Goal: Transaction & Acquisition: Purchase product/service

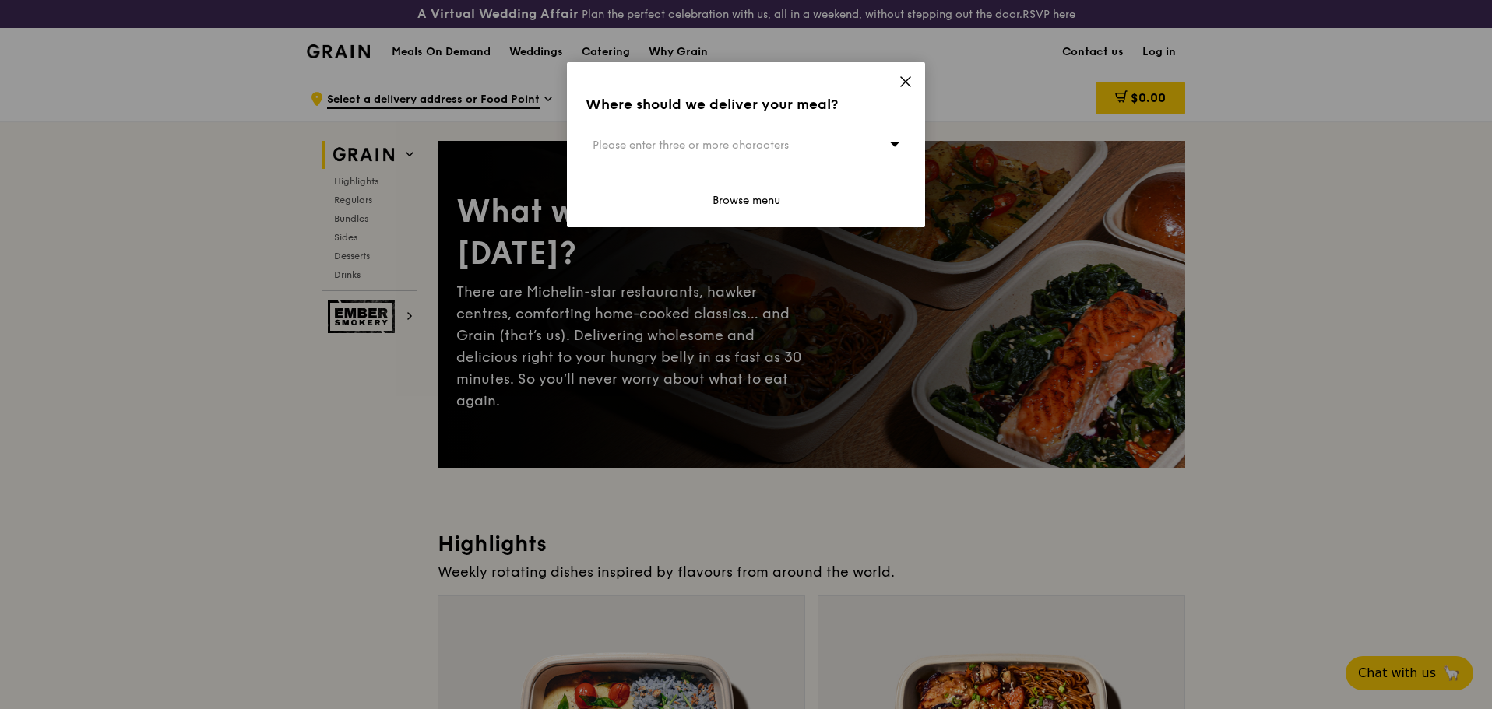
click at [905, 83] on icon at bounding box center [905, 81] width 9 height 9
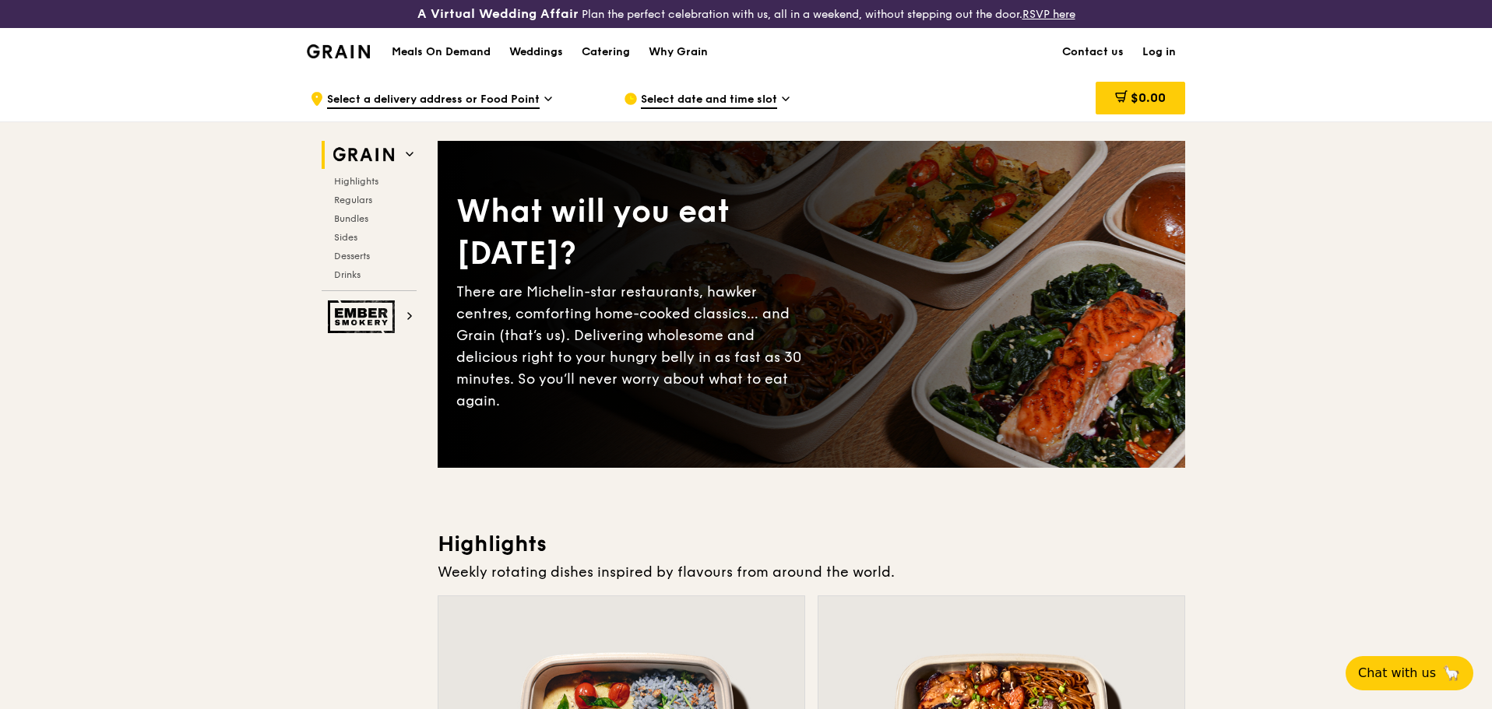
click at [1143, 53] on link "Log in" at bounding box center [1159, 52] width 52 height 47
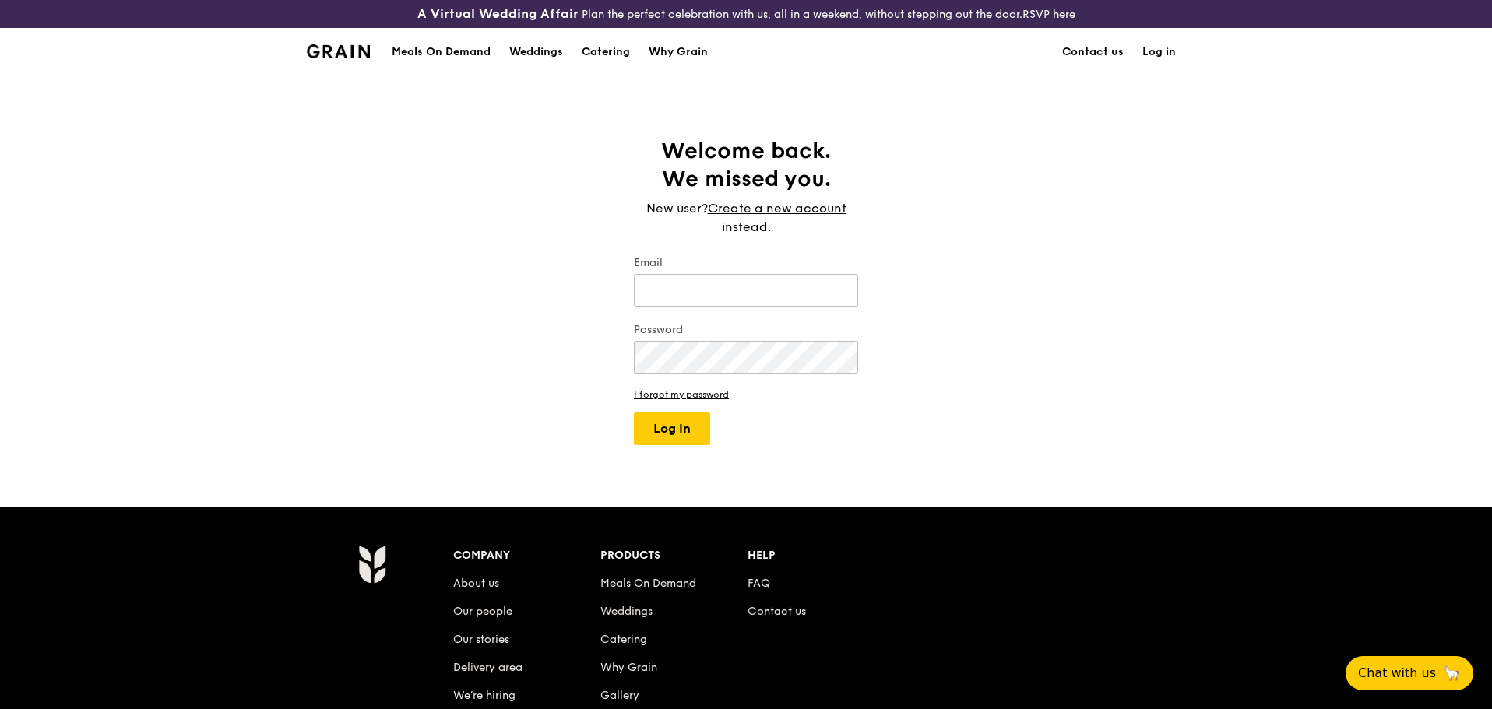
type input "[PERSON_NAME][EMAIL_ADDRESS][PERSON_NAME][DOMAIN_NAME]"
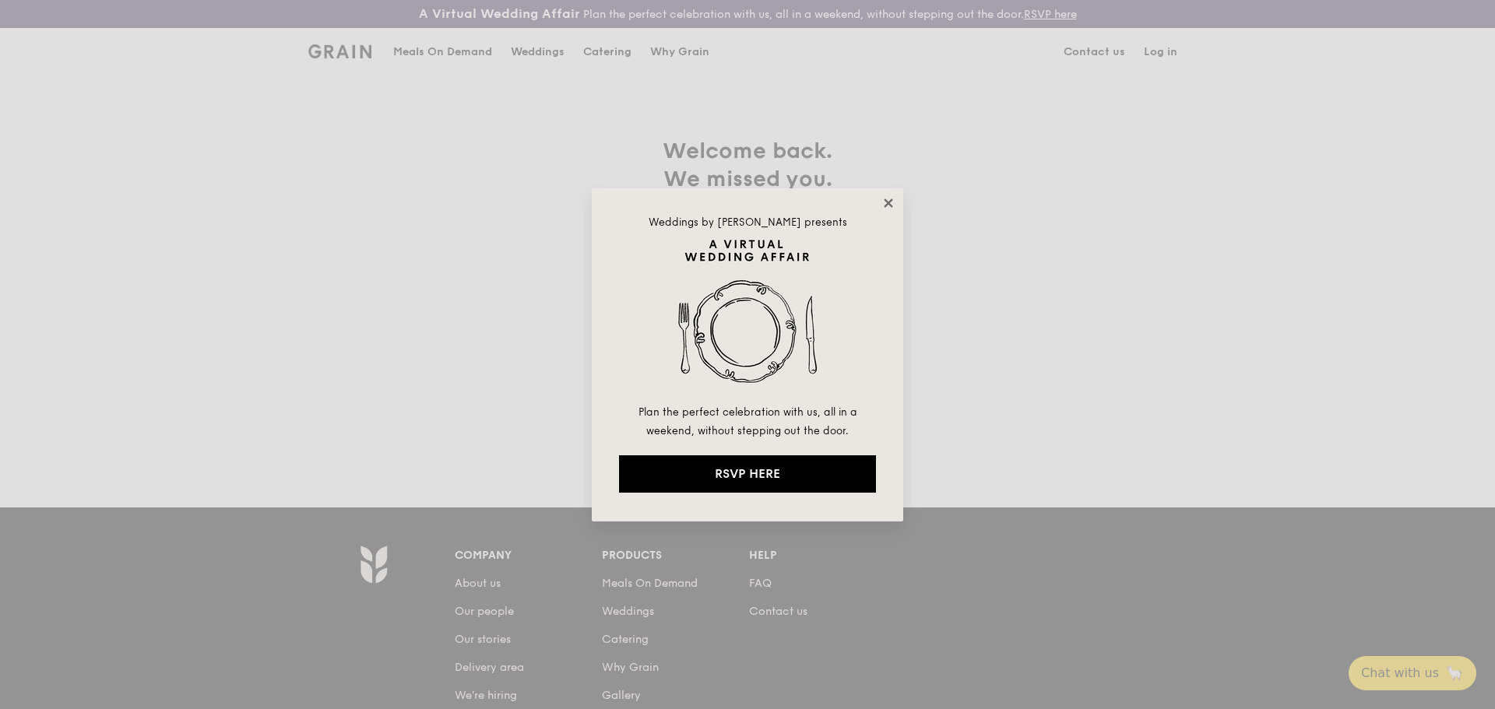
click at [884, 204] on icon at bounding box center [888, 203] width 14 height 14
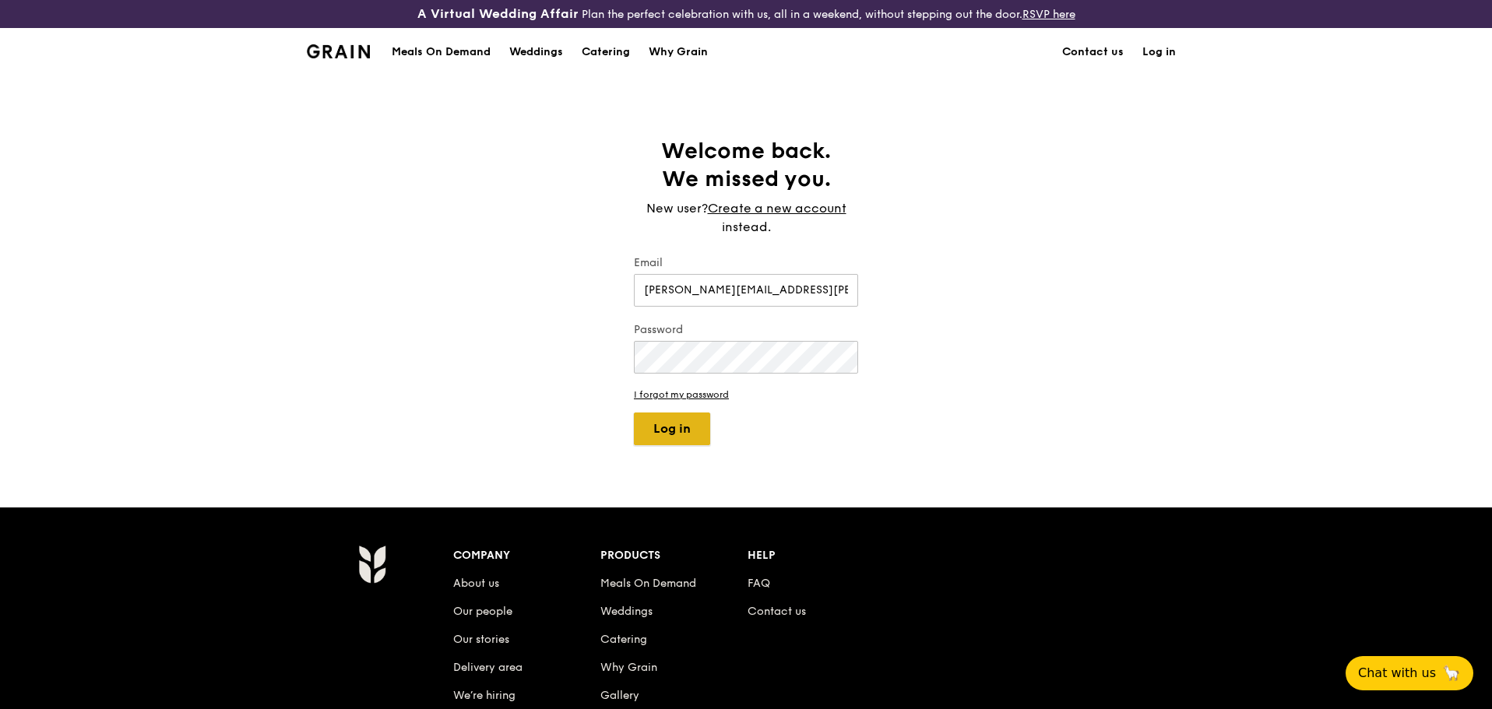
click at [692, 422] on button "Log in" at bounding box center [672, 429] width 76 height 33
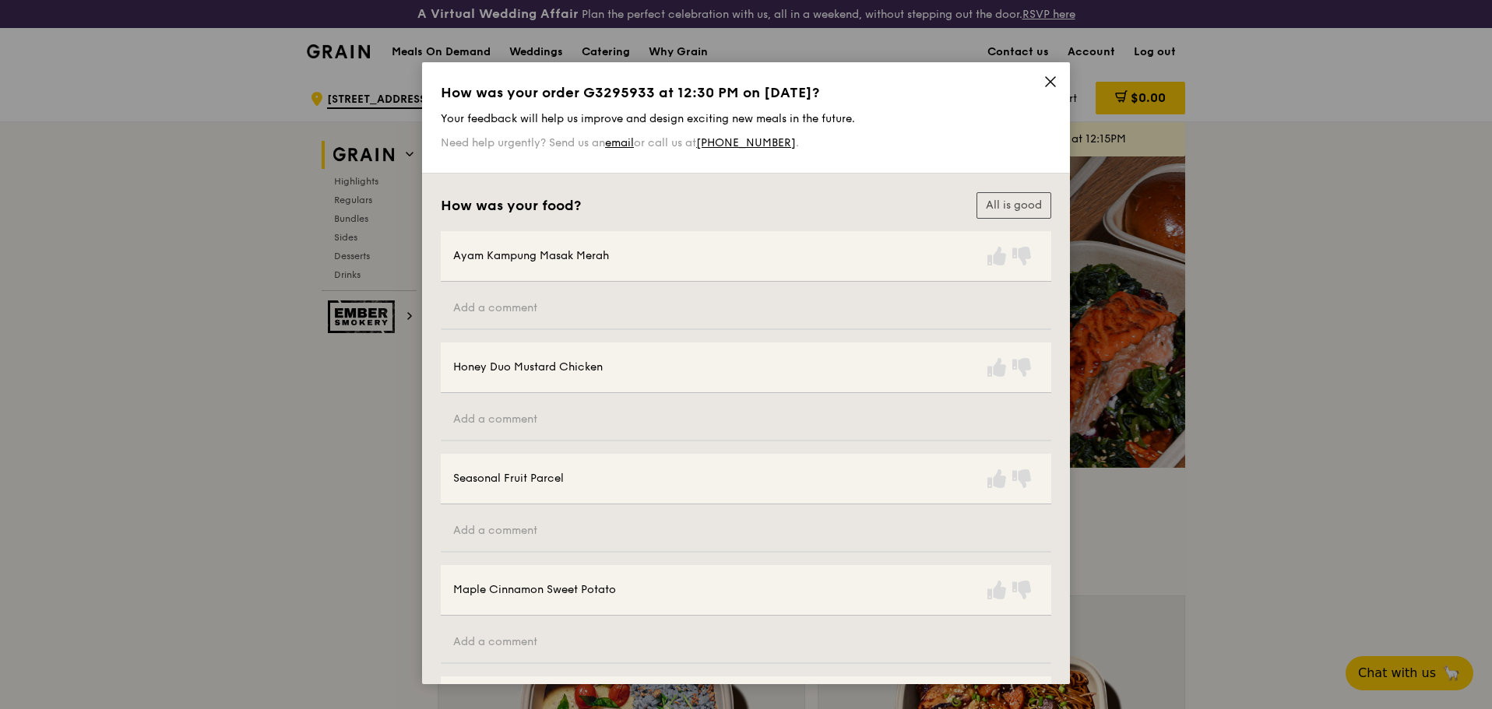
drag, startPoint x: 1051, startPoint y: 74, endPoint x: 1042, endPoint y: 83, distance: 12.7
click at [1050, 76] on div "How was your order G3295933 at 12:30 PM on [DATE]? Your feedback will help us i…" at bounding box center [746, 373] width 648 height 622
click at [1043, 83] on icon at bounding box center [1050, 82] width 14 height 14
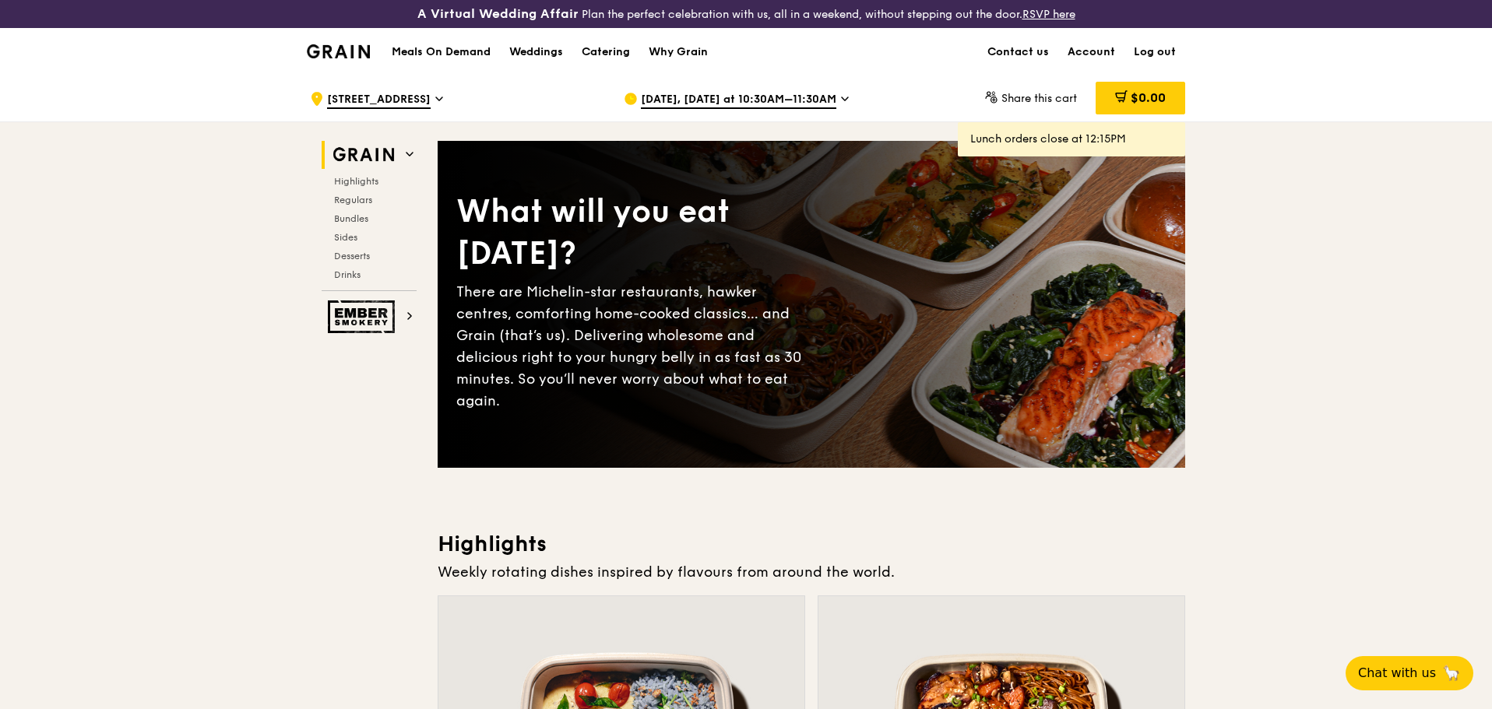
click at [720, 100] on span "[DATE], [DATE] at 10:30AM–11:30AM" at bounding box center [738, 100] width 195 height 17
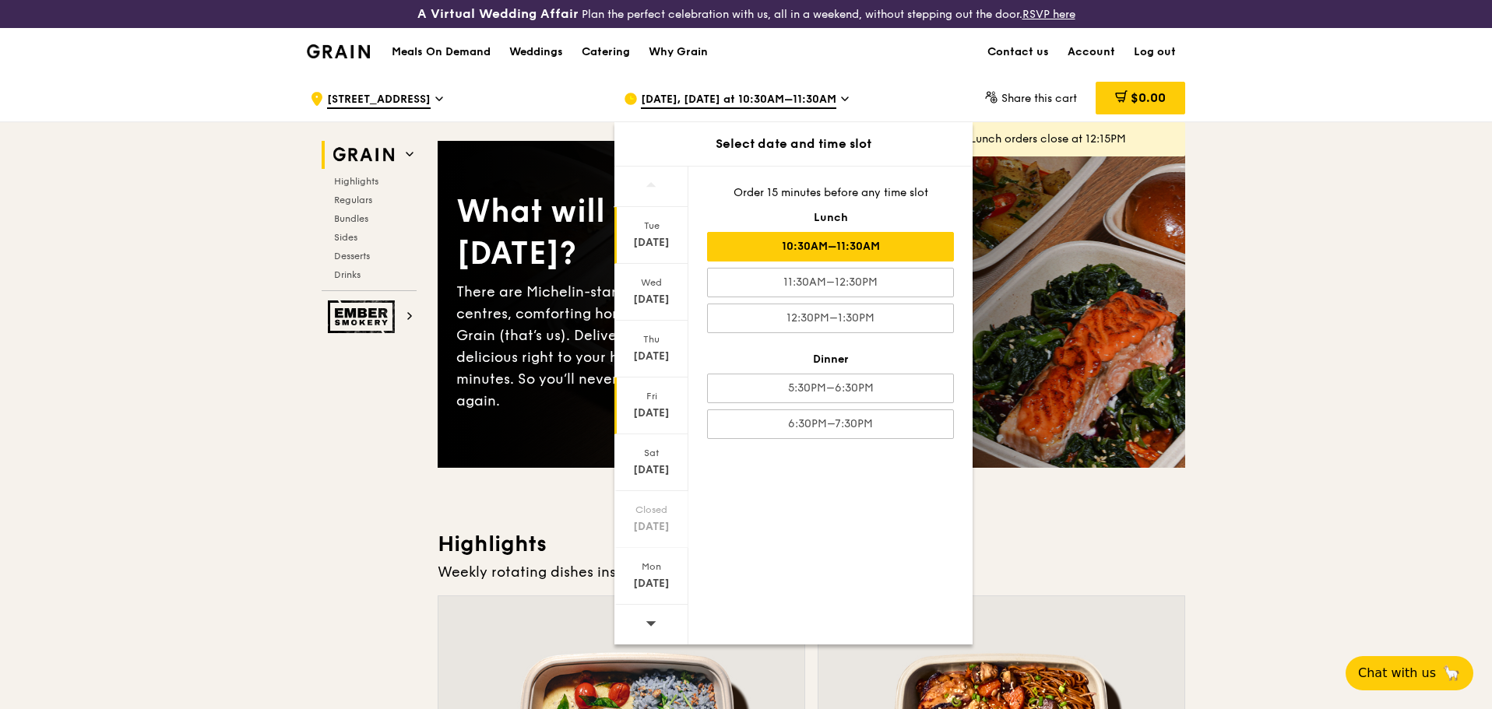
click at [657, 401] on div "Fri" at bounding box center [651, 396] width 69 height 12
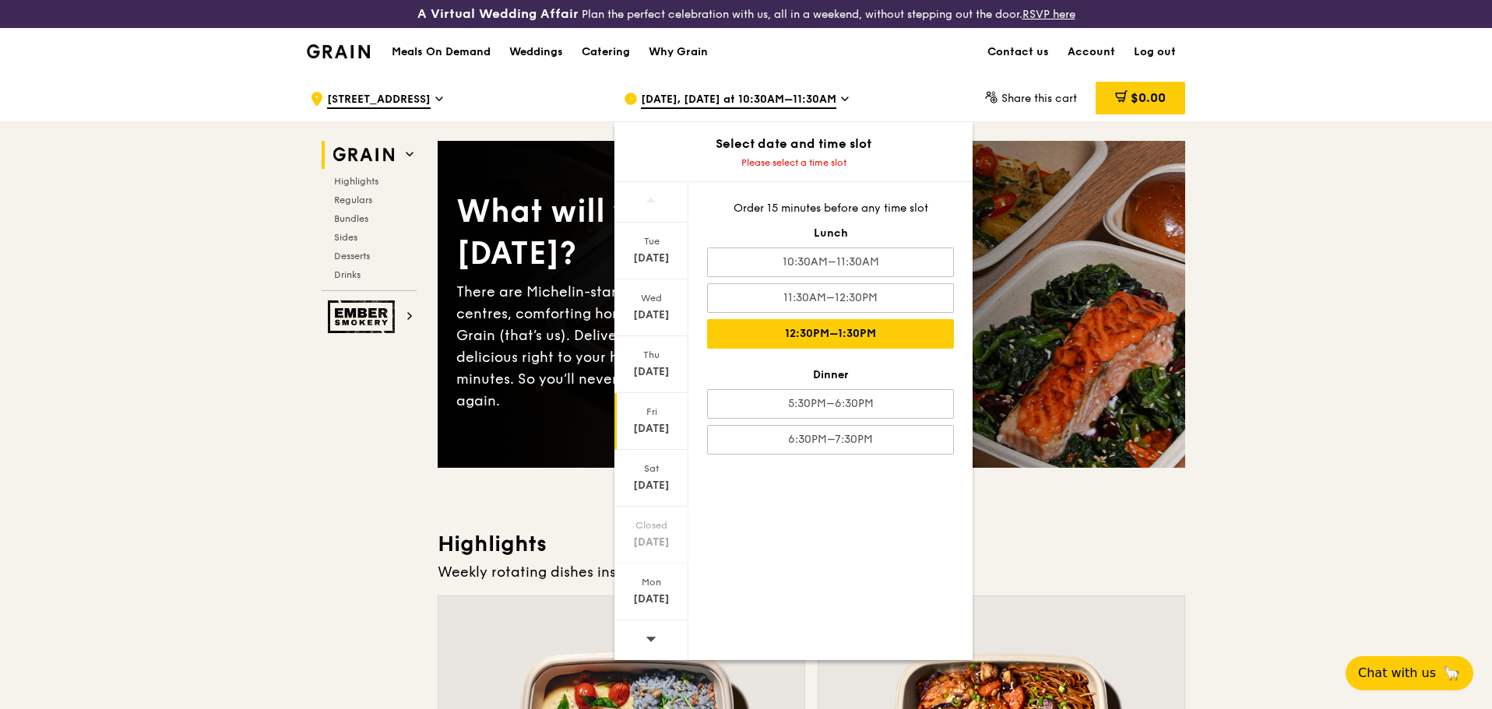
click at [883, 334] on div "12:30PM–1:30PM" at bounding box center [830, 334] width 247 height 30
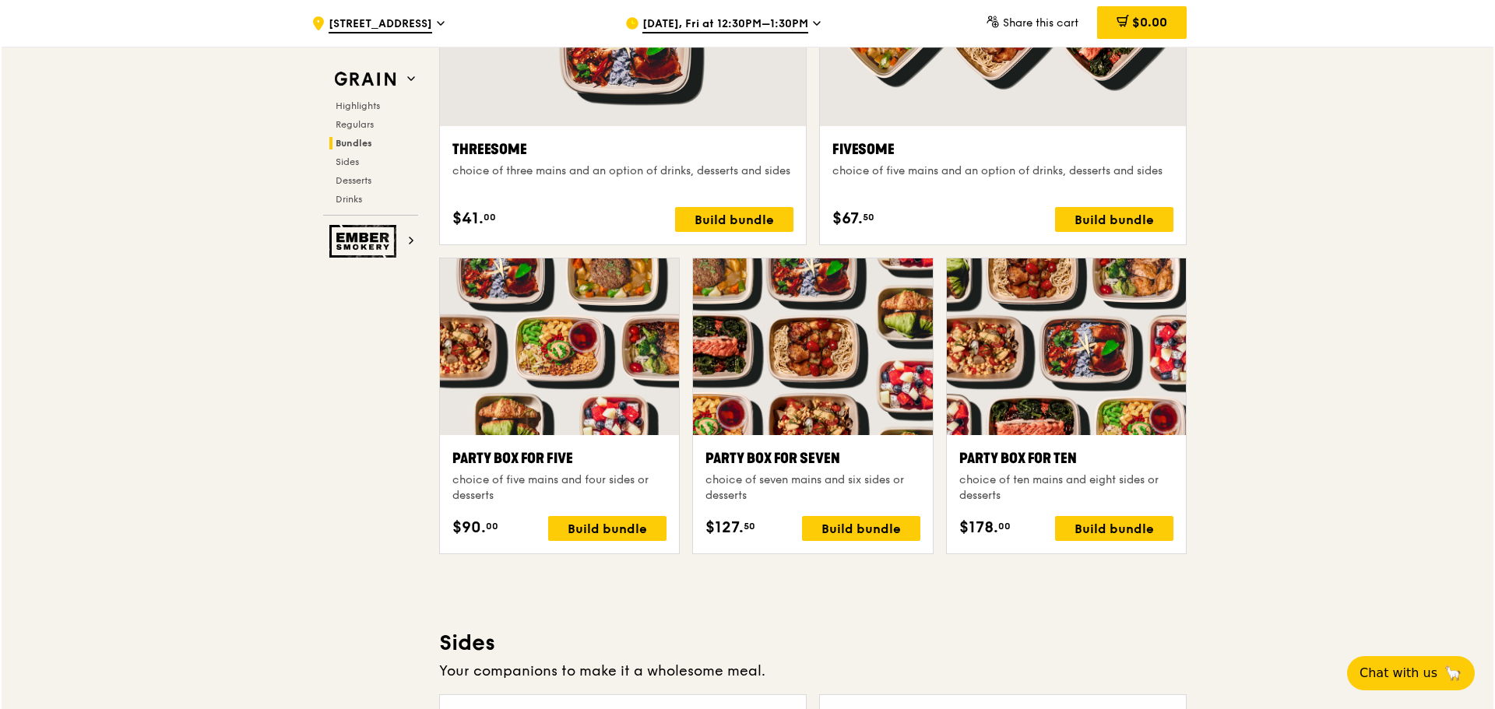
scroll to position [3031, 0]
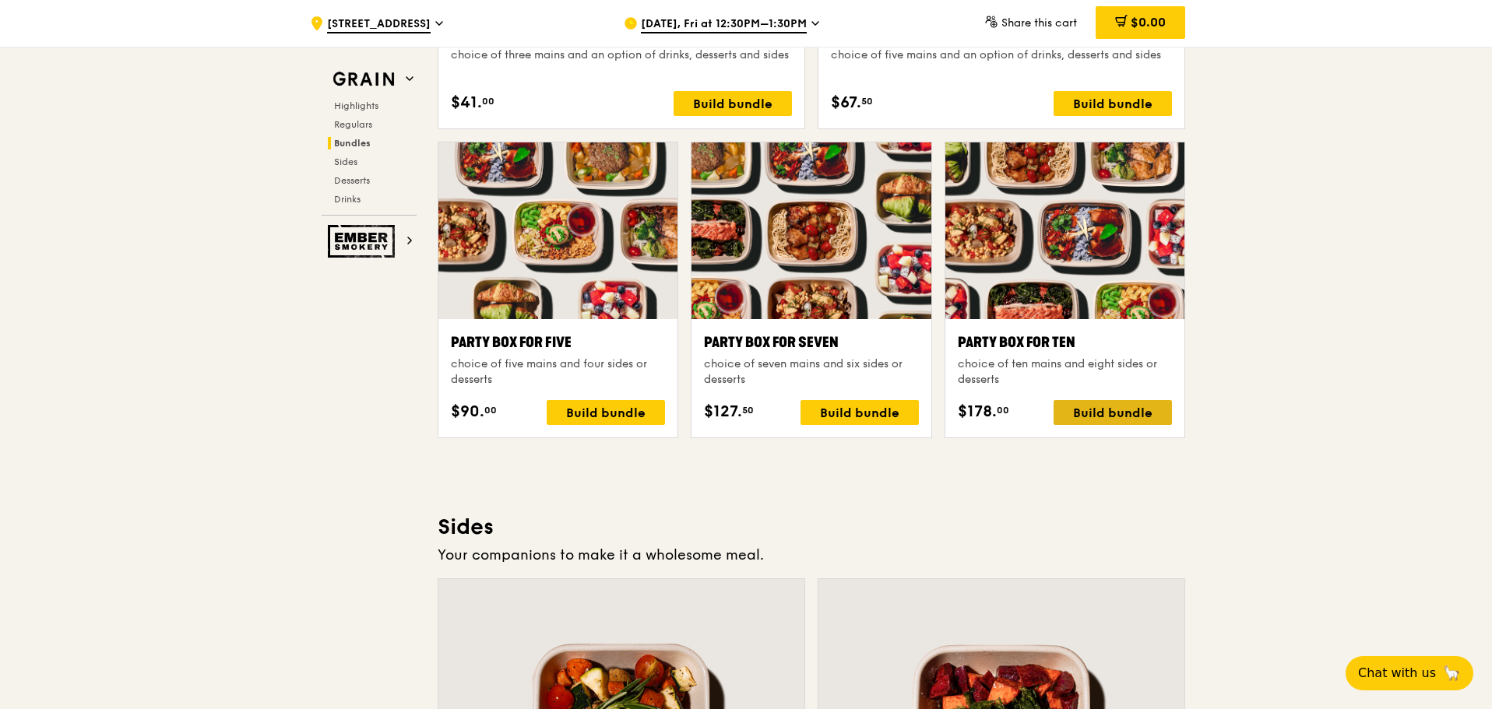
click at [1139, 413] on div "Build bundle" at bounding box center [1113, 412] width 118 height 25
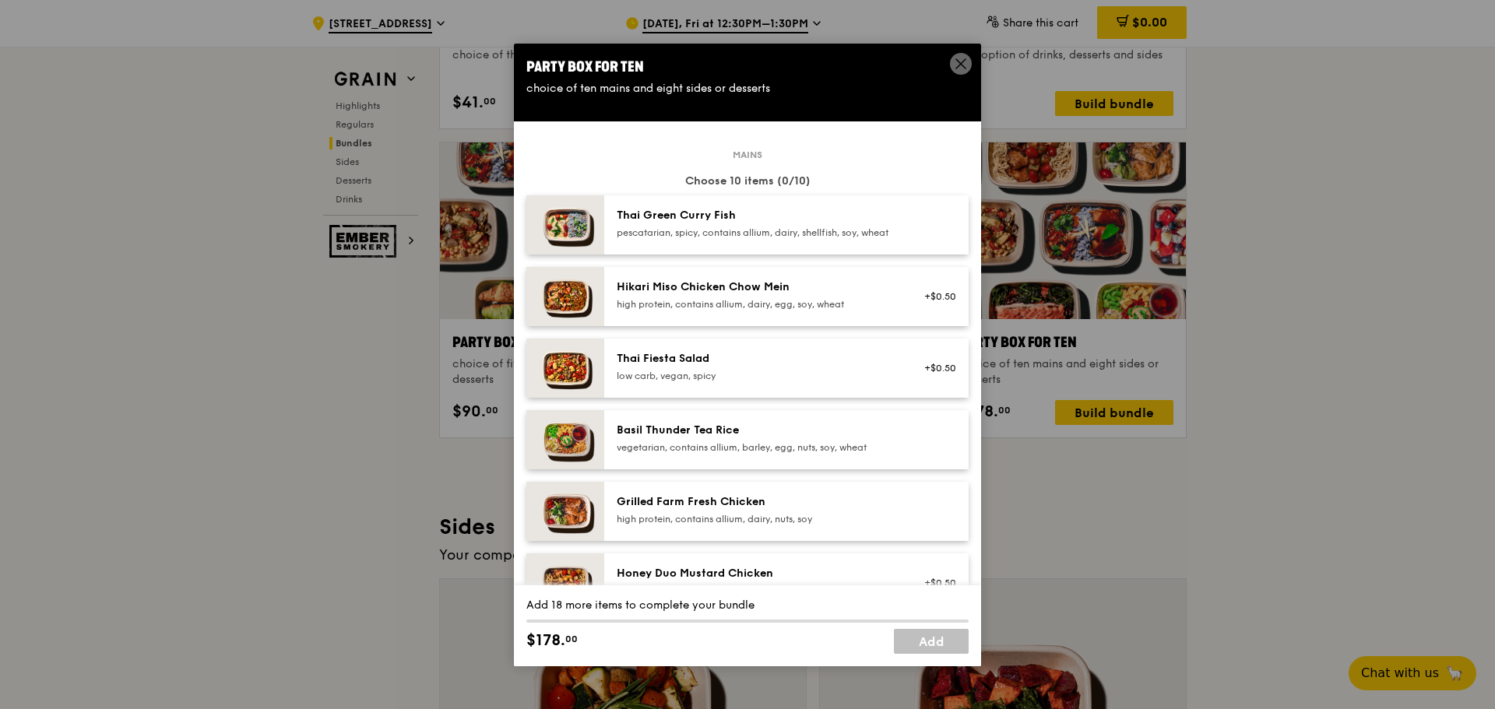
click at [868, 310] on div "high protein, contains allium, dairy, egg, soy, wheat" at bounding box center [757, 304] width 280 height 12
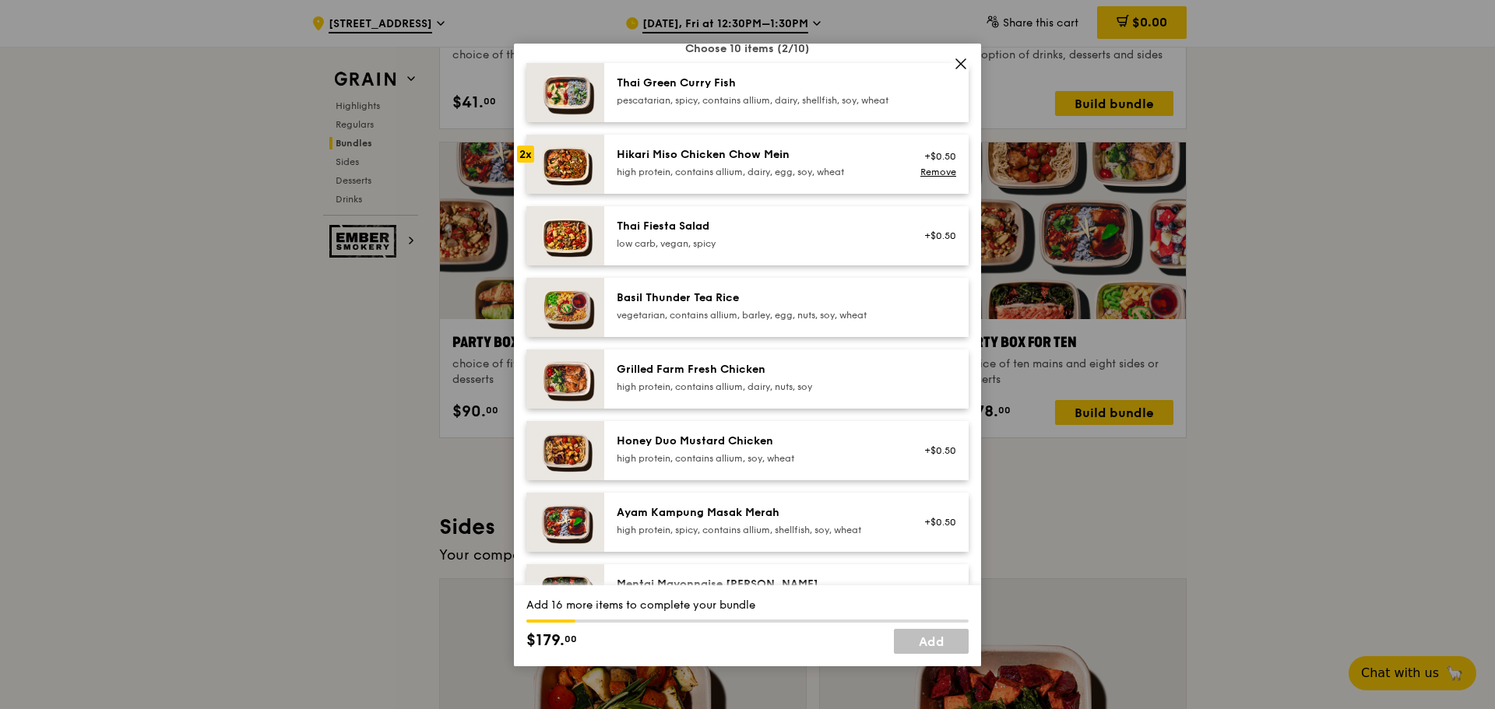
scroll to position [156, 0]
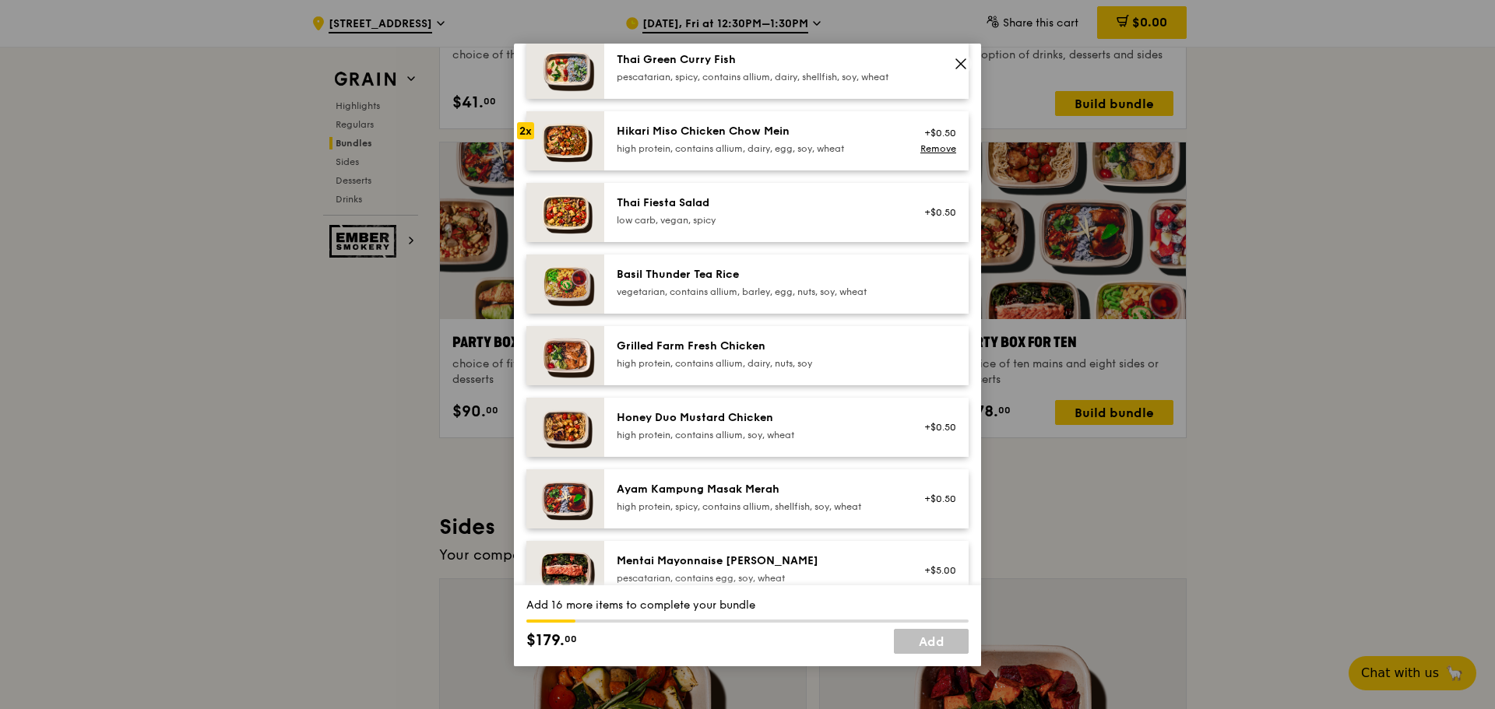
click at [797, 426] on div "Honey Duo Mustard Chicken" at bounding box center [757, 418] width 280 height 16
click at [769, 498] on div "Ayam Kampung Masak Merah" at bounding box center [757, 490] width 280 height 16
click at [815, 494] on div "Ayam Kampung Masak Merah" at bounding box center [757, 490] width 280 height 16
click at [822, 354] on div "Grilled Farm Fresh Chicken" at bounding box center [757, 347] width 280 height 16
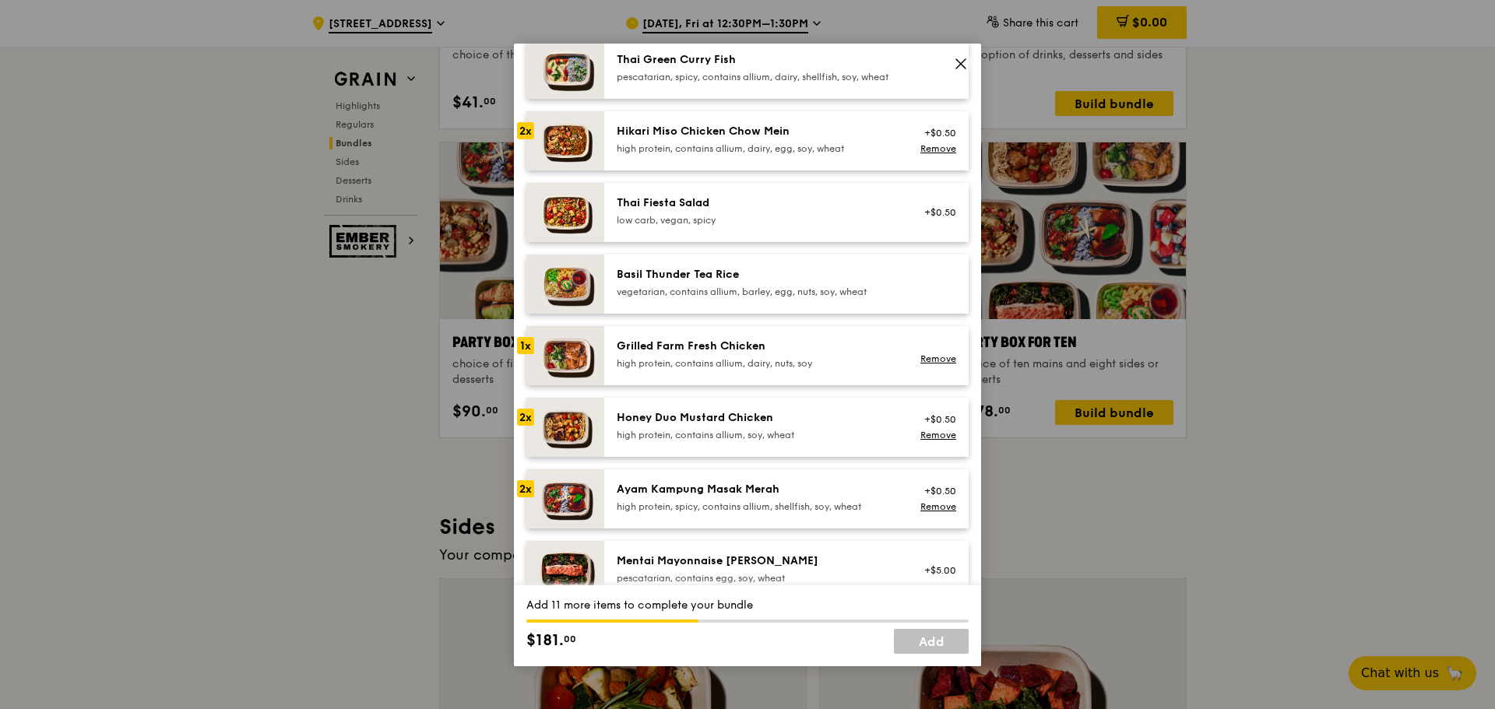
click at [822, 354] on div "Grilled Farm Fresh Chicken" at bounding box center [757, 347] width 280 height 16
click at [886, 139] on div "Hikari Miso Chicken Chow Mein" at bounding box center [757, 132] width 280 height 16
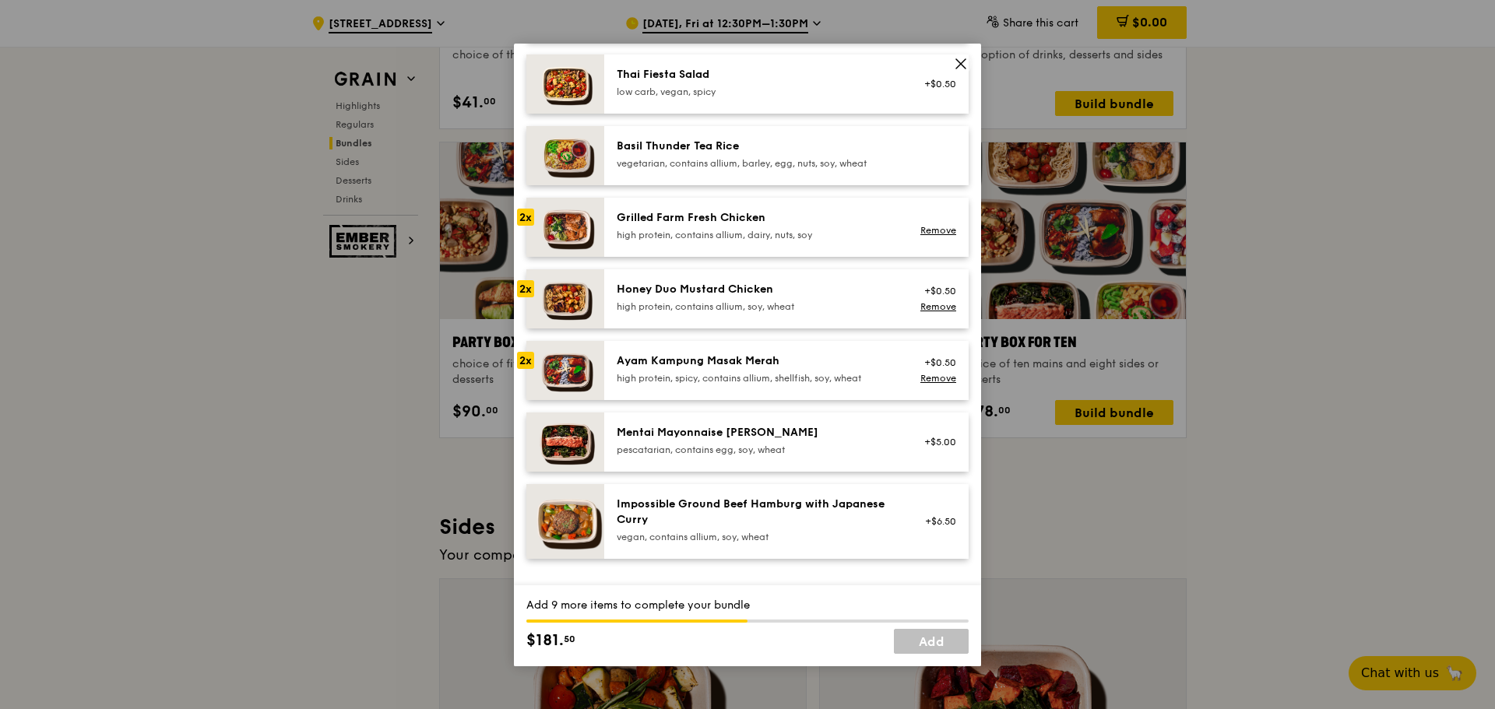
scroll to position [311, 0]
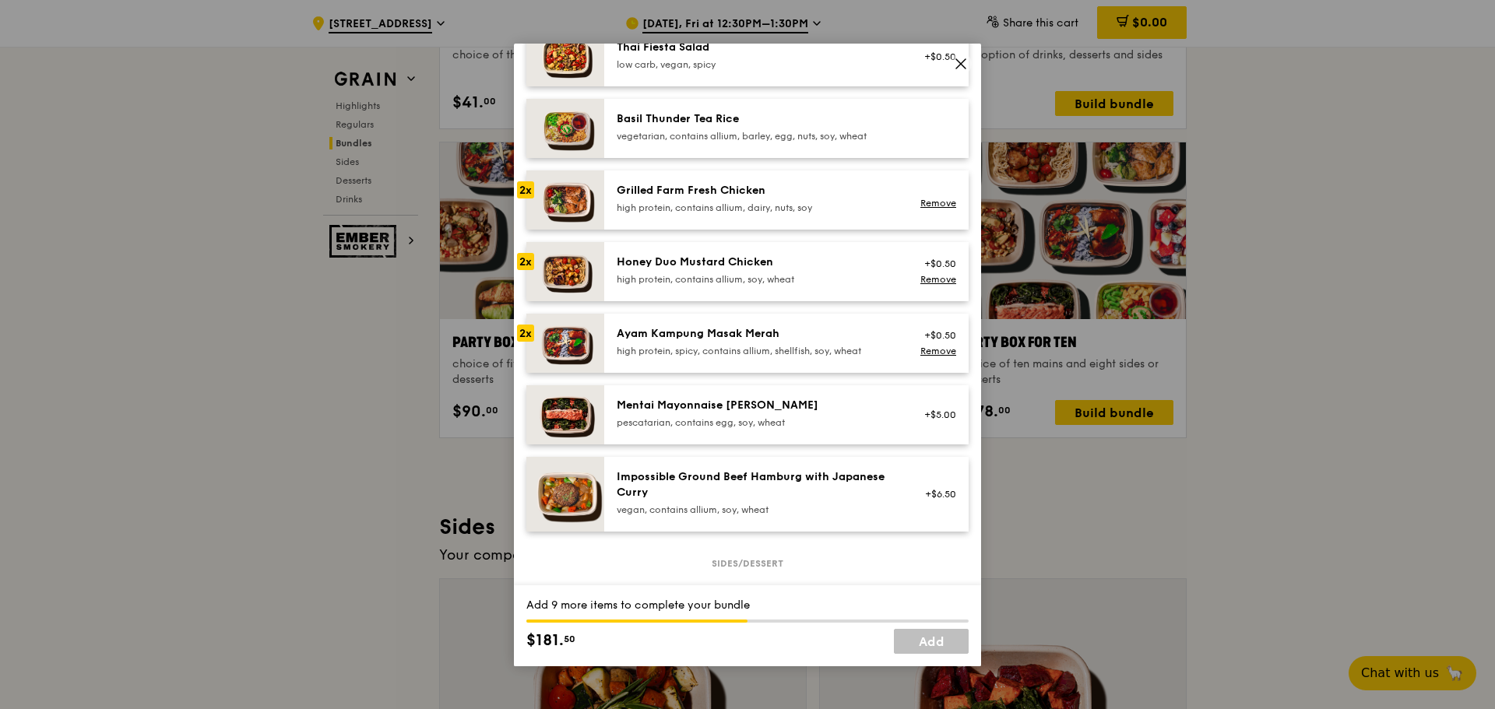
click at [849, 283] on div "Honey Duo Mustard Chicken high protein, contains allium, soy, wheat" at bounding box center [757, 270] width 280 height 31
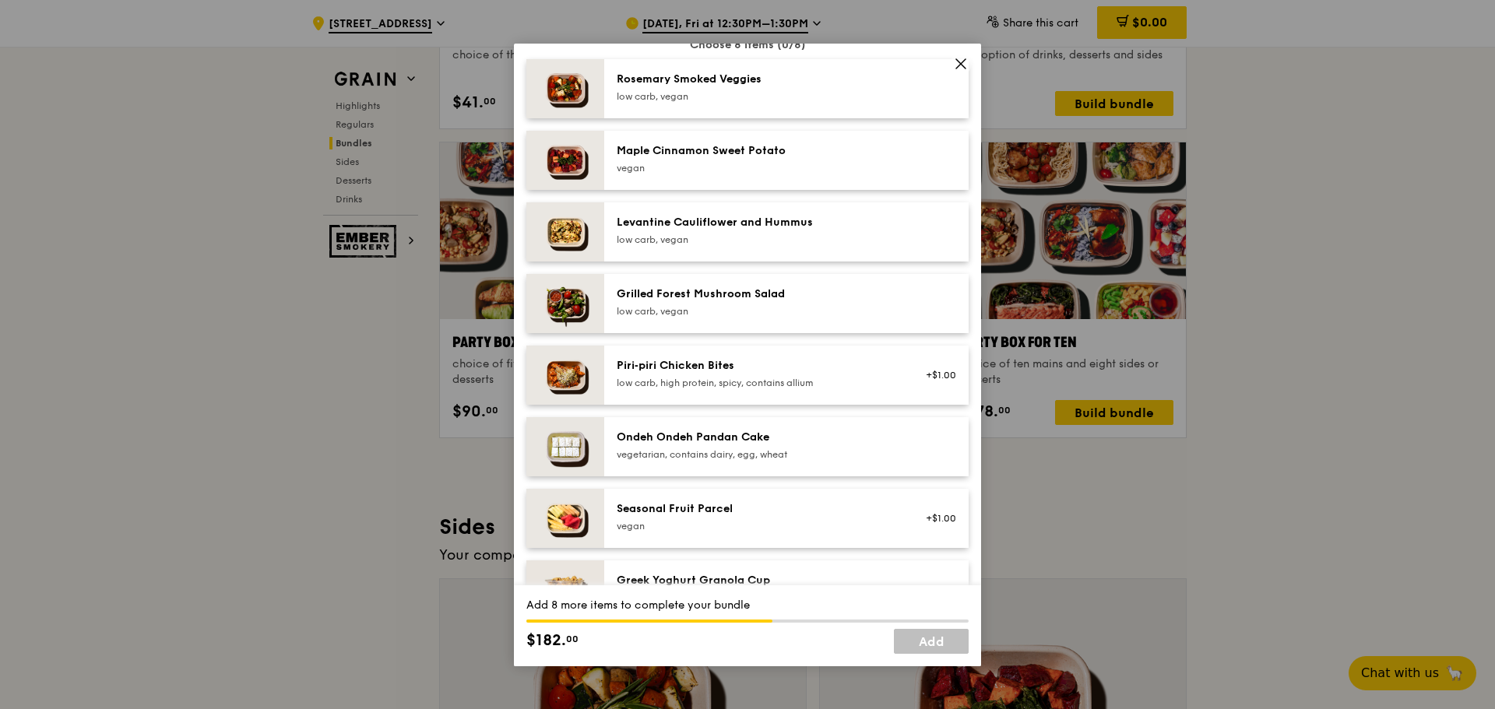
scroll to position [779, 0]
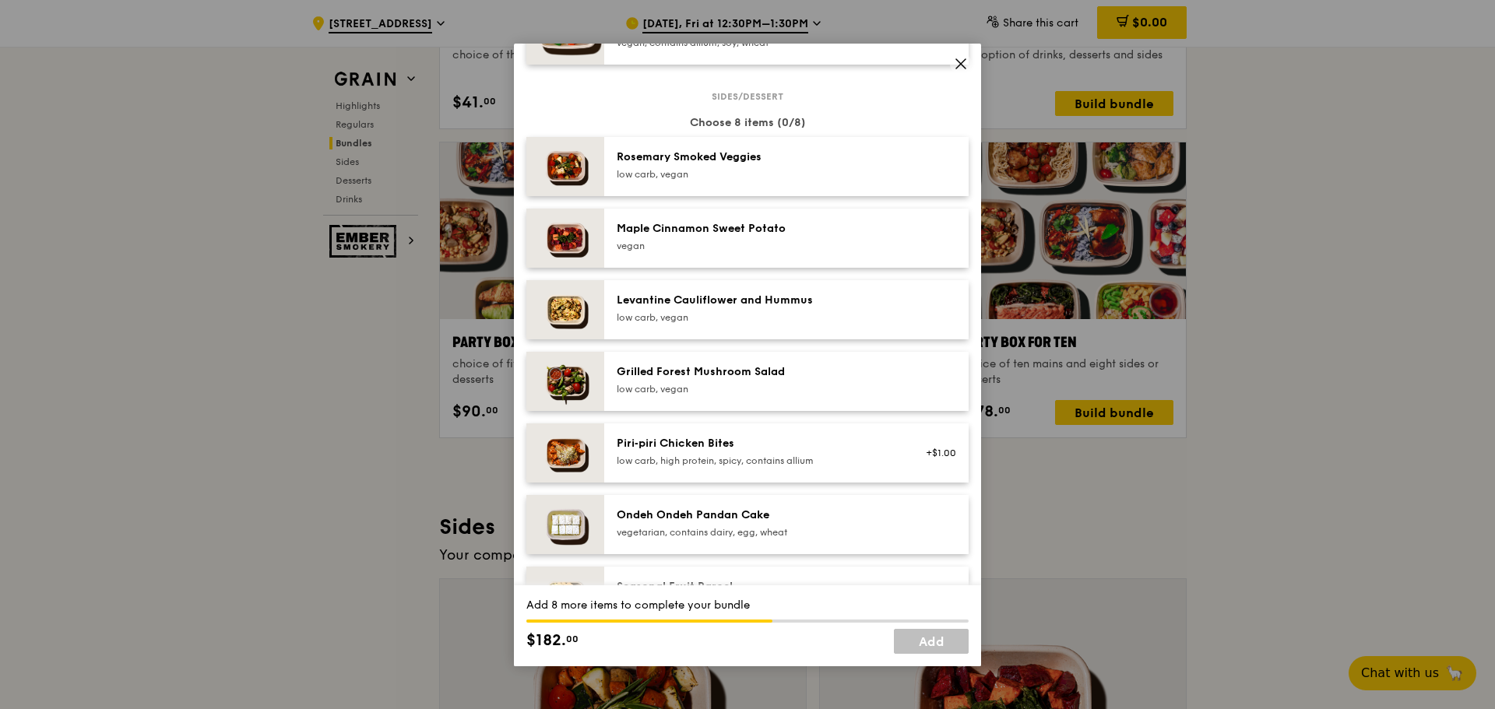
click at [839, 467] on div "low carb, high protein, spicy, contains allium" at bounding box center [757, 461] width 280 height 12
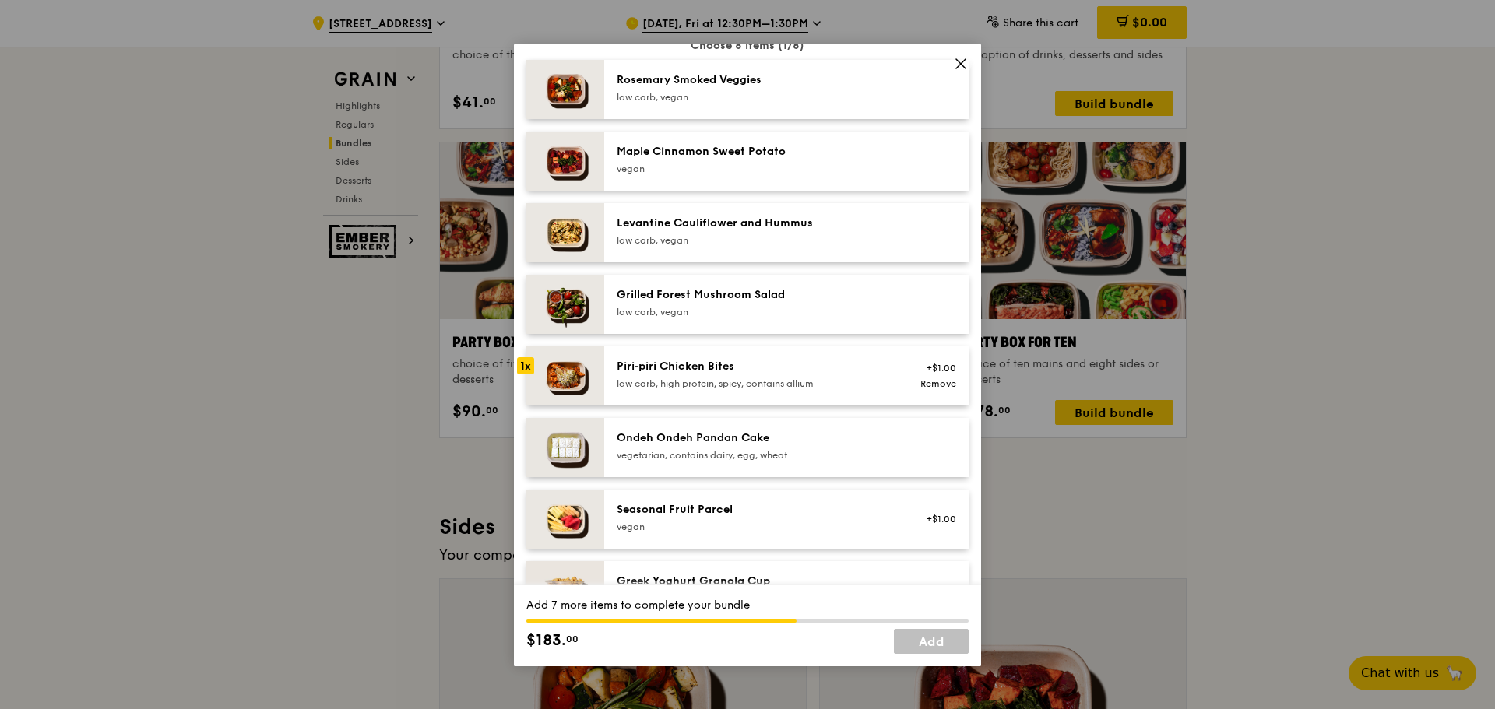
scroll to position [857, 0]
click at [826, 517] on div "Seasonal Fruit Parcel" at bounding box center [757, 509] width 280 height 16
click at [827, 515] on div "Seasonal Fruit Parcel" at bounding box center [757, 509] width 280 height 16
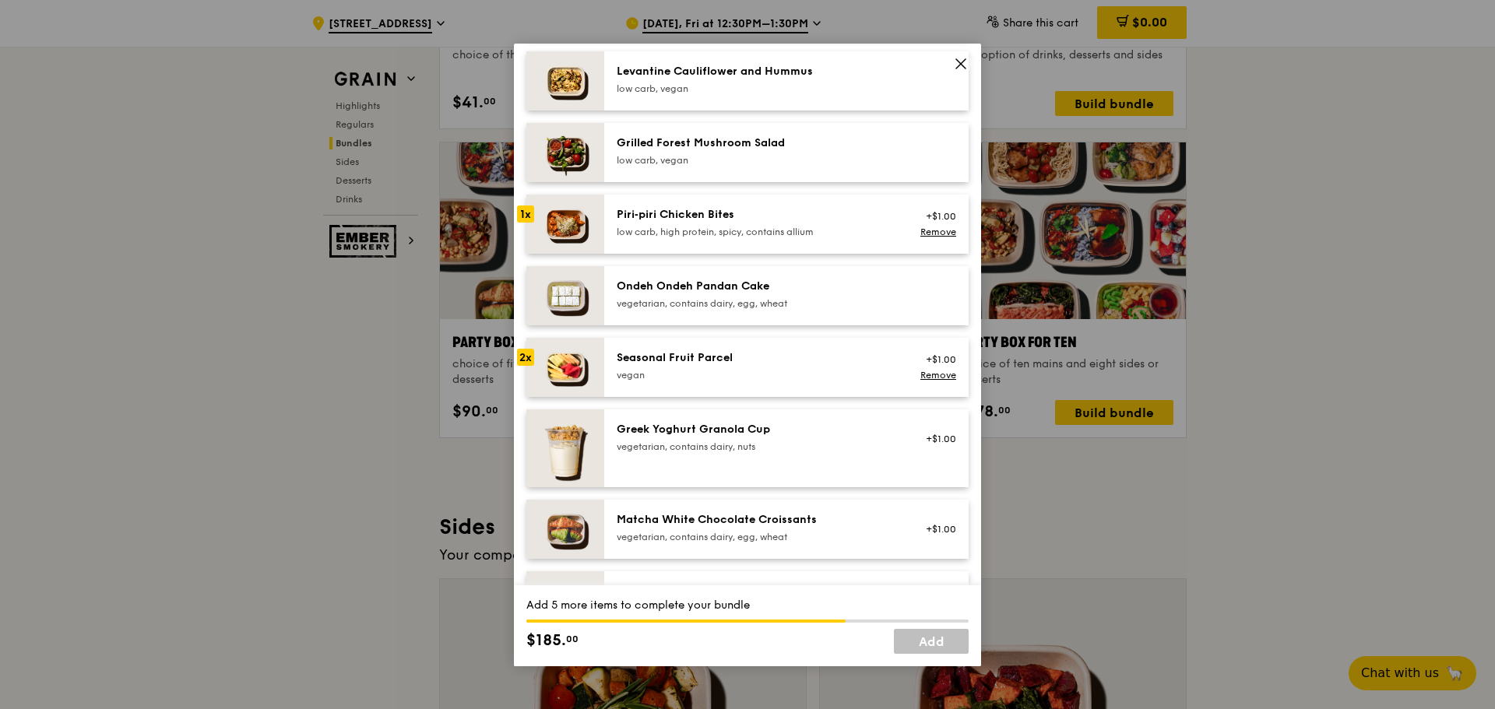
scroll to position [1012, 0]
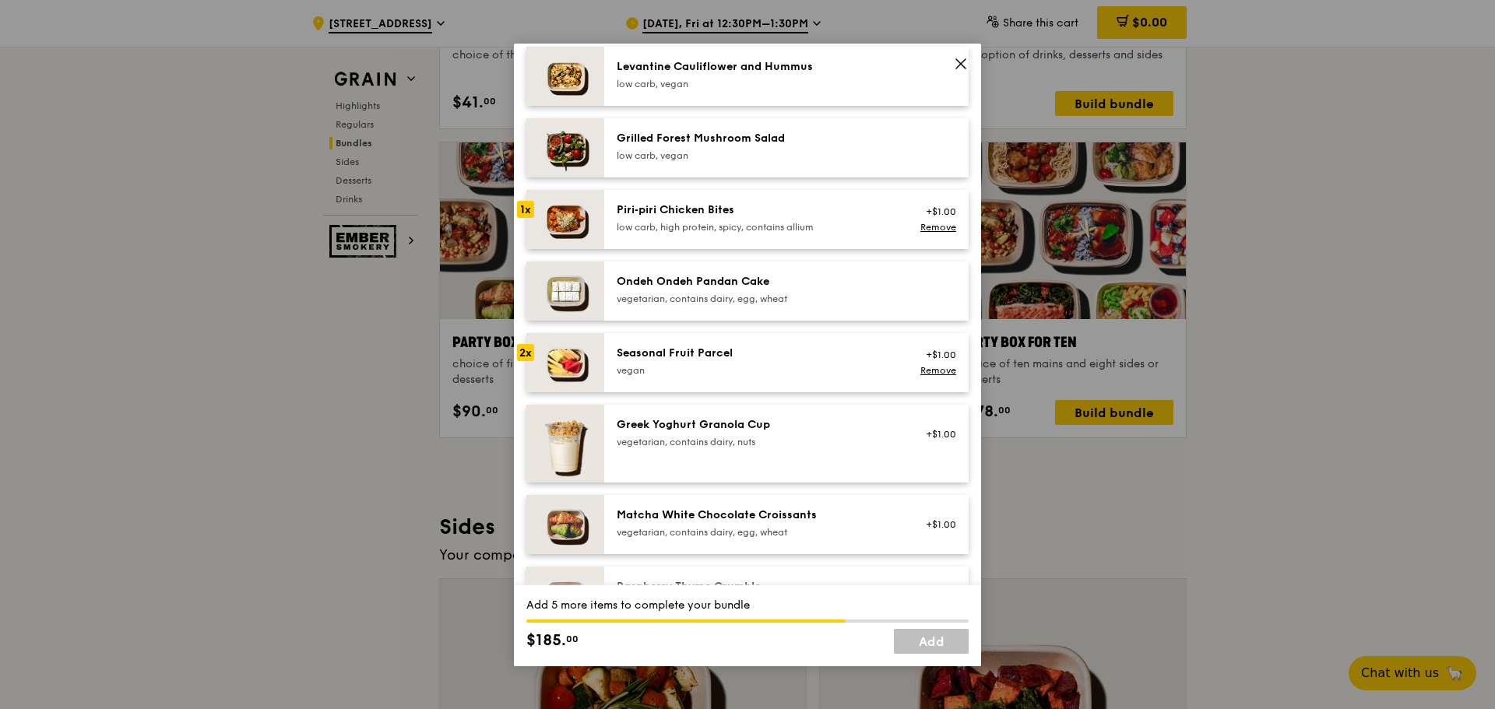
click at [857, 290] on div "Ondeh Ondeh Pandan Cake" at bounding box center [757, 282] width 280 height 16
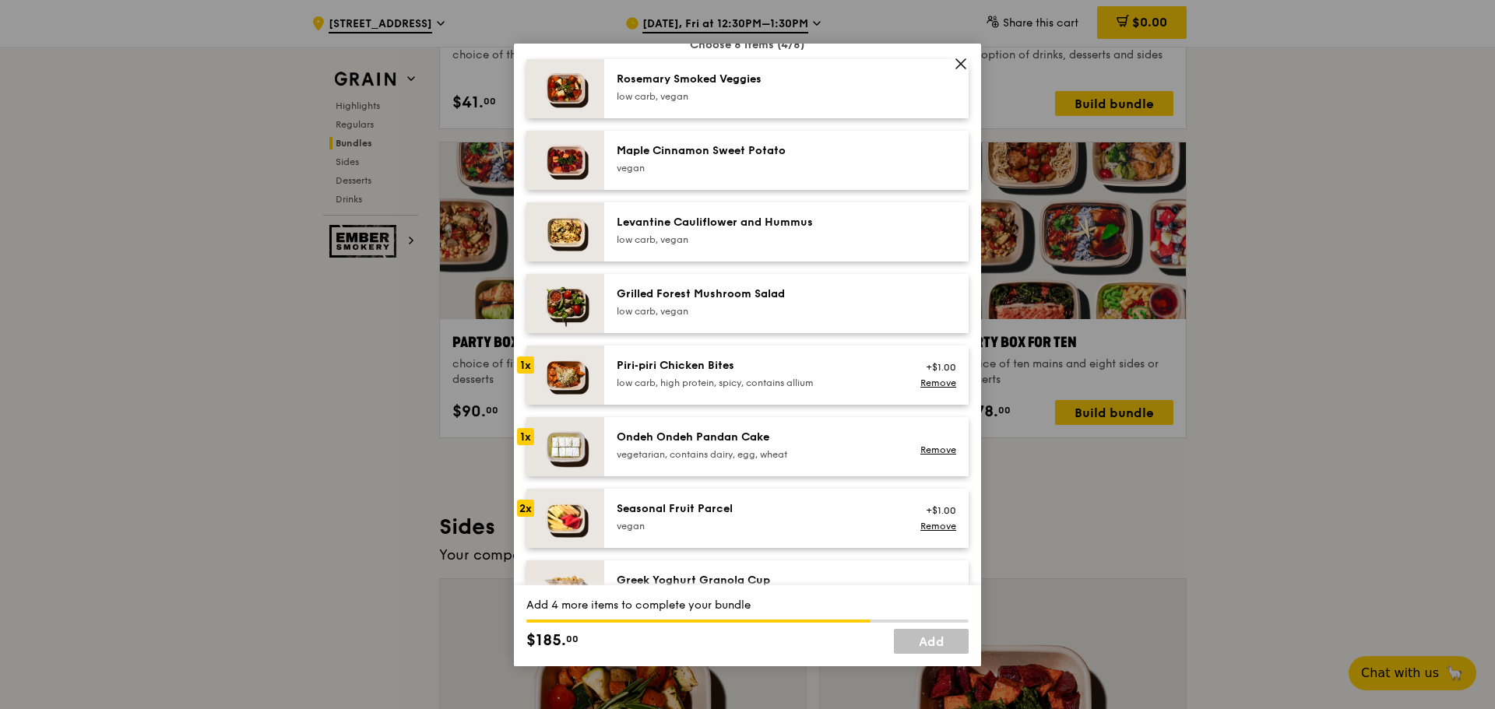
scroll to position [779, 0]
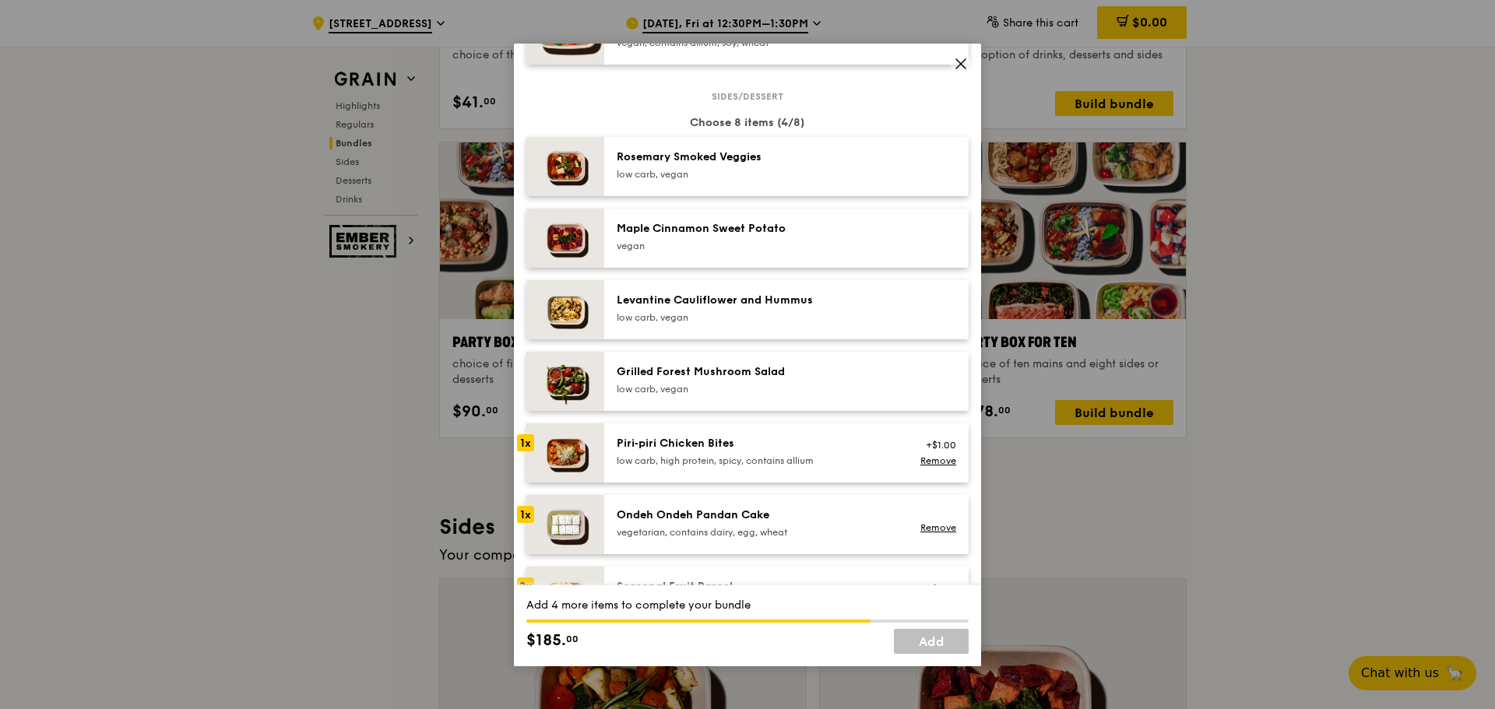
click at [857, 237] on div "Maple Cinnamon Sweet Potato" at bounding box center [757, 229] width 280 height 16
click at [836, 165] on div "Rosemary Smoked Veggies" at bounding box center [757, 158] width 280 height 16
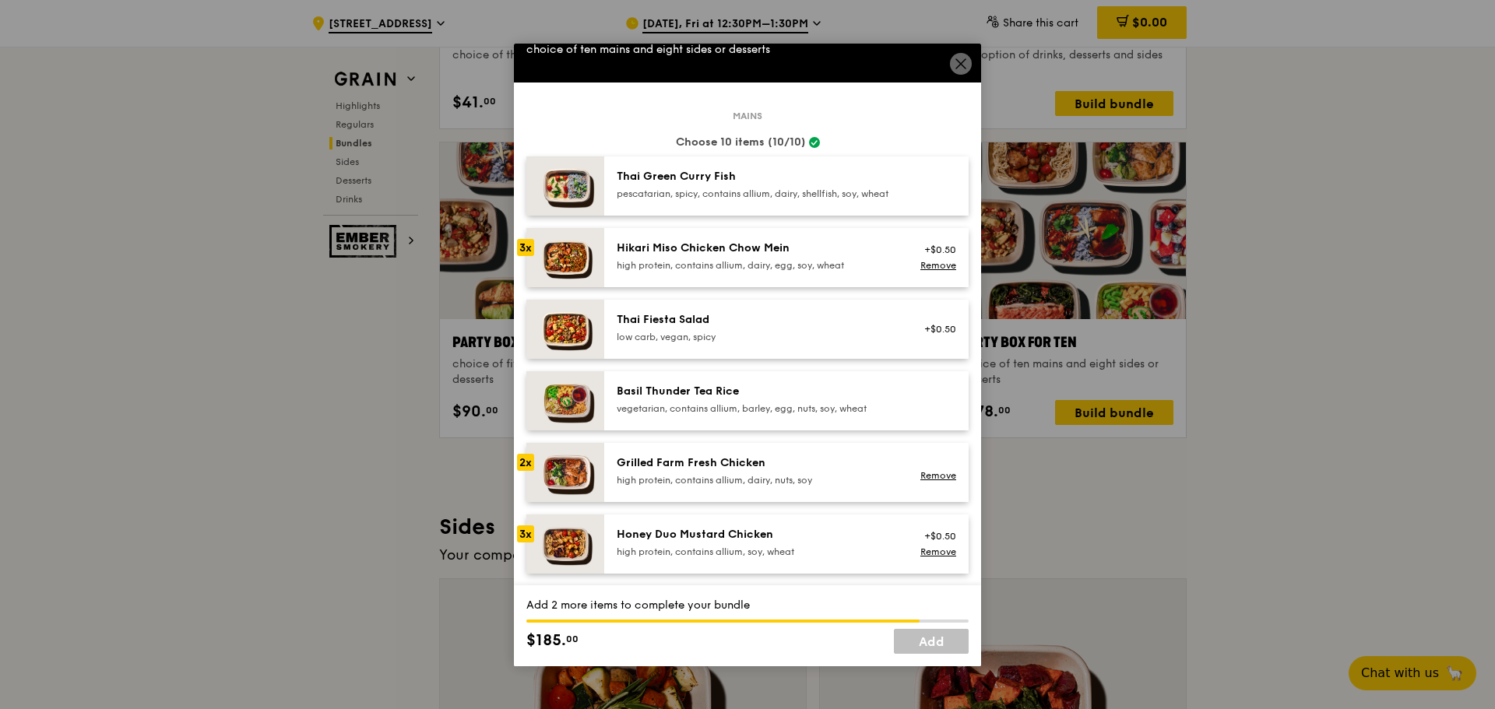
scroll to position [0, 0]
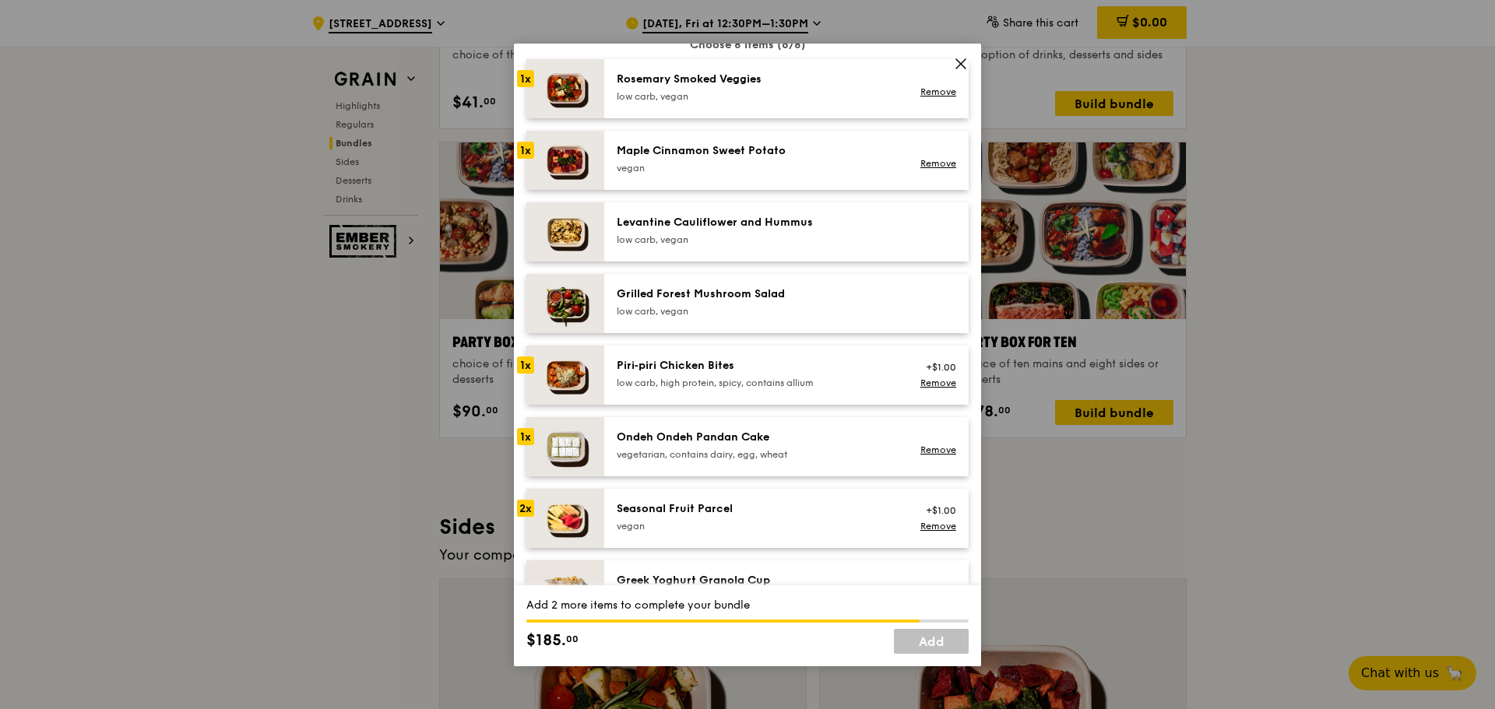
click at [871, 374] on div "Piri‑piri Chicken Bites" at bounding box center [757, 366] width 280 height 16
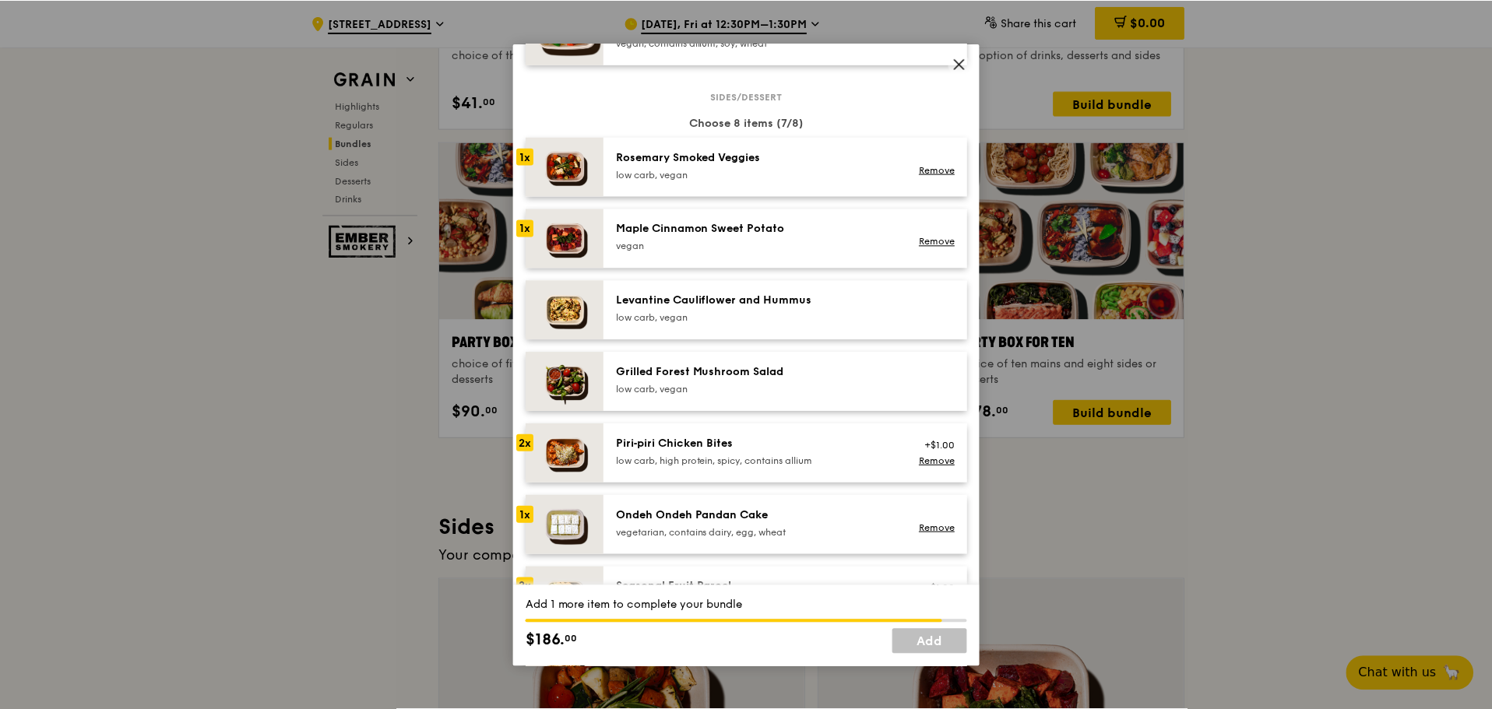
scroll to position [857, 0]
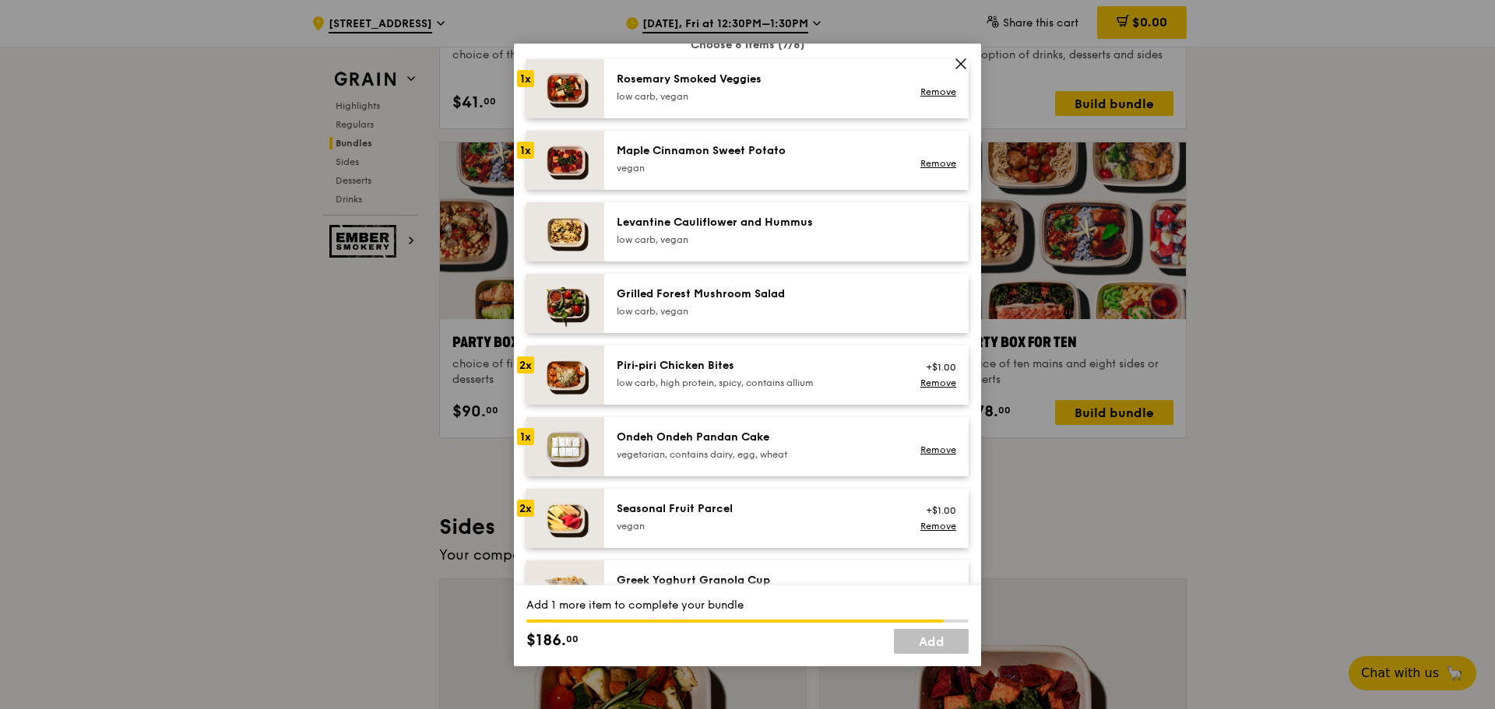
click at [851, 87] on div "Rosemary Smoked Veggies" at bounding box center [757, 80] width 280 height 16
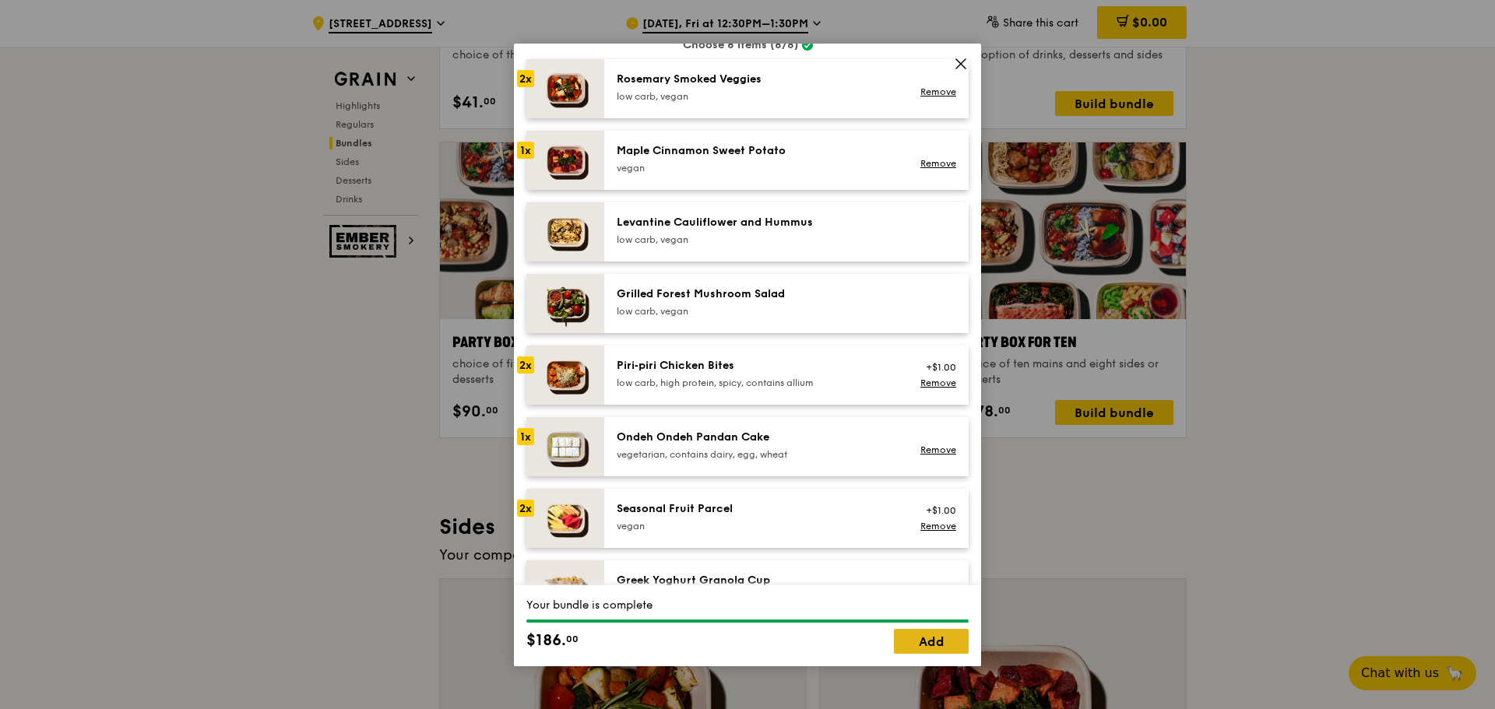
click at [952, 639] on link "Add" at bounding box center [931, 641] width 75 height 25
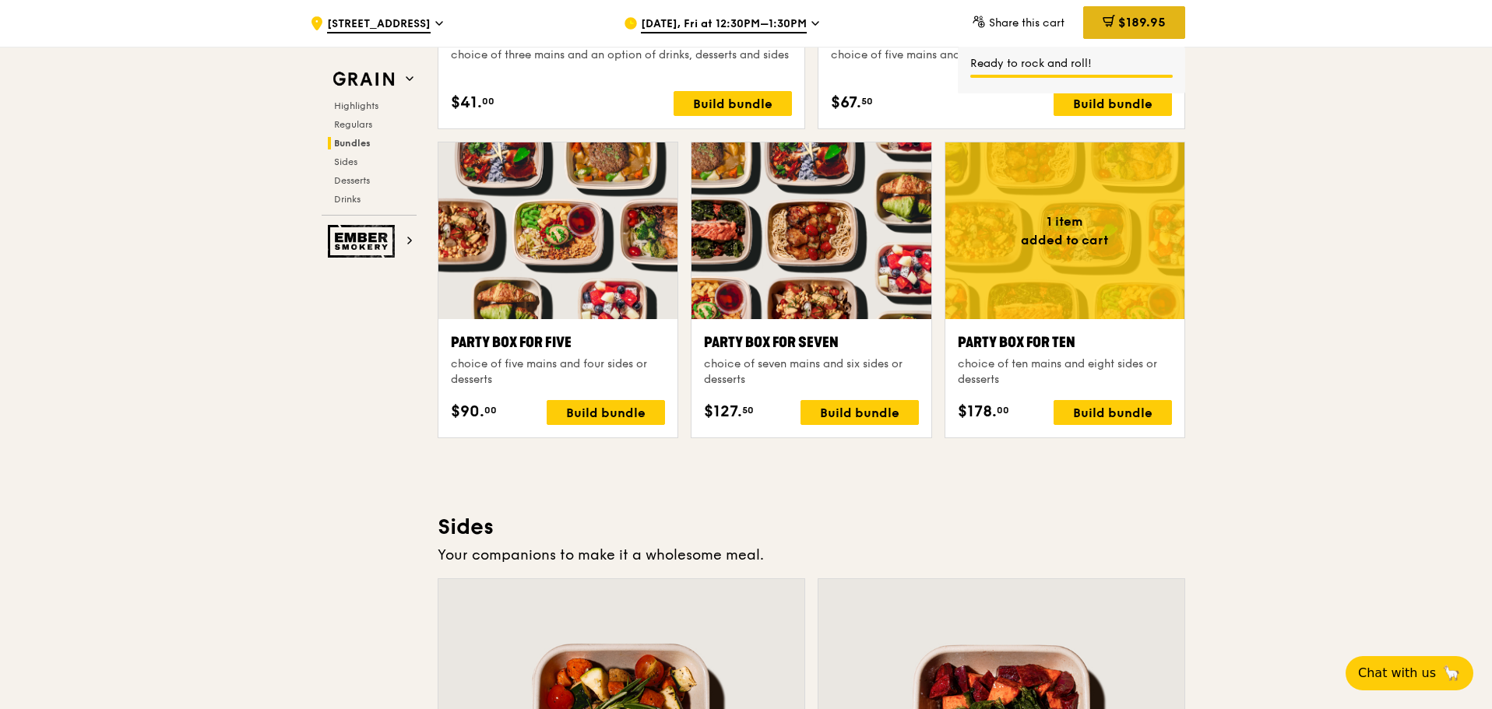
click at [1157, 12] on div "$189.95" at bounding box center [1134, 22] width 102 height 33
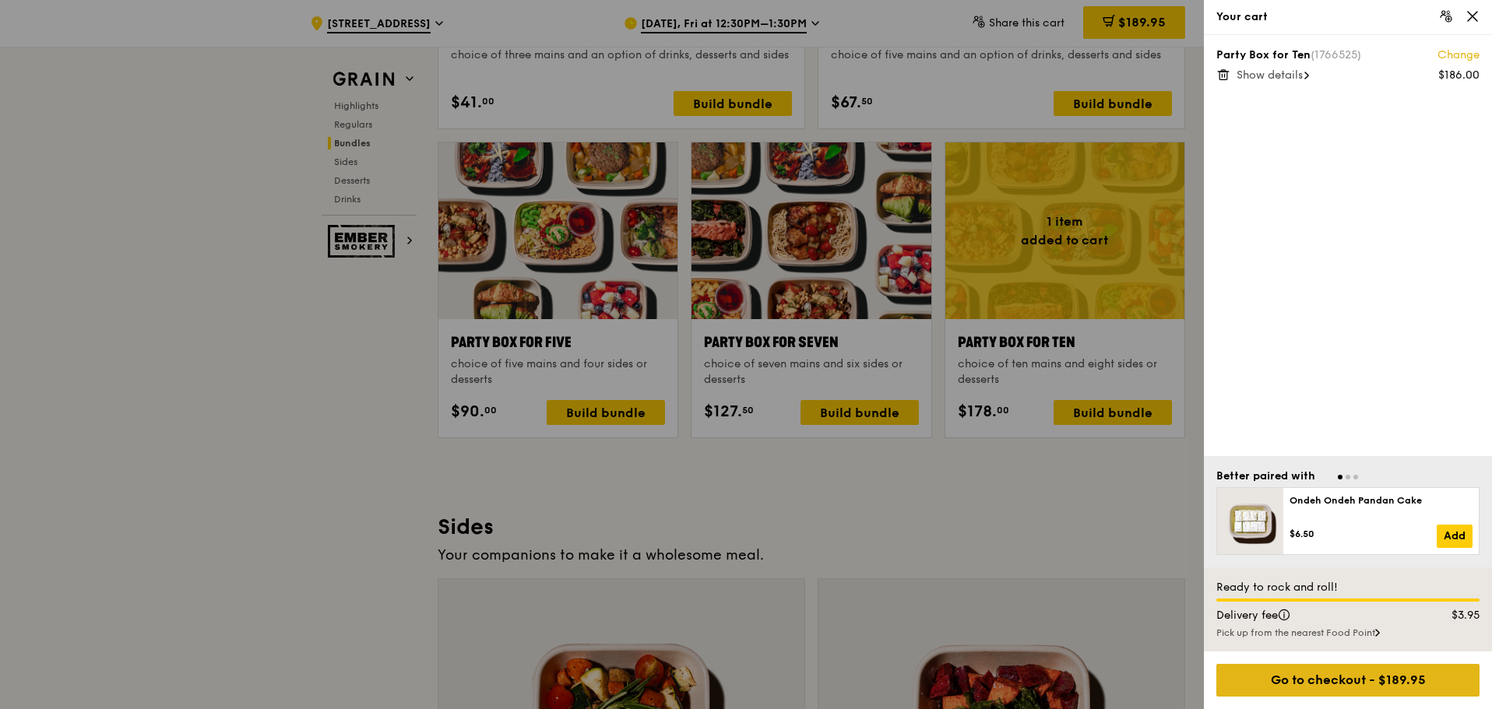
click at [1357, 678] on div "Go to checkout - $189.95" at bounding box center [1347, 680] width 263 height 33
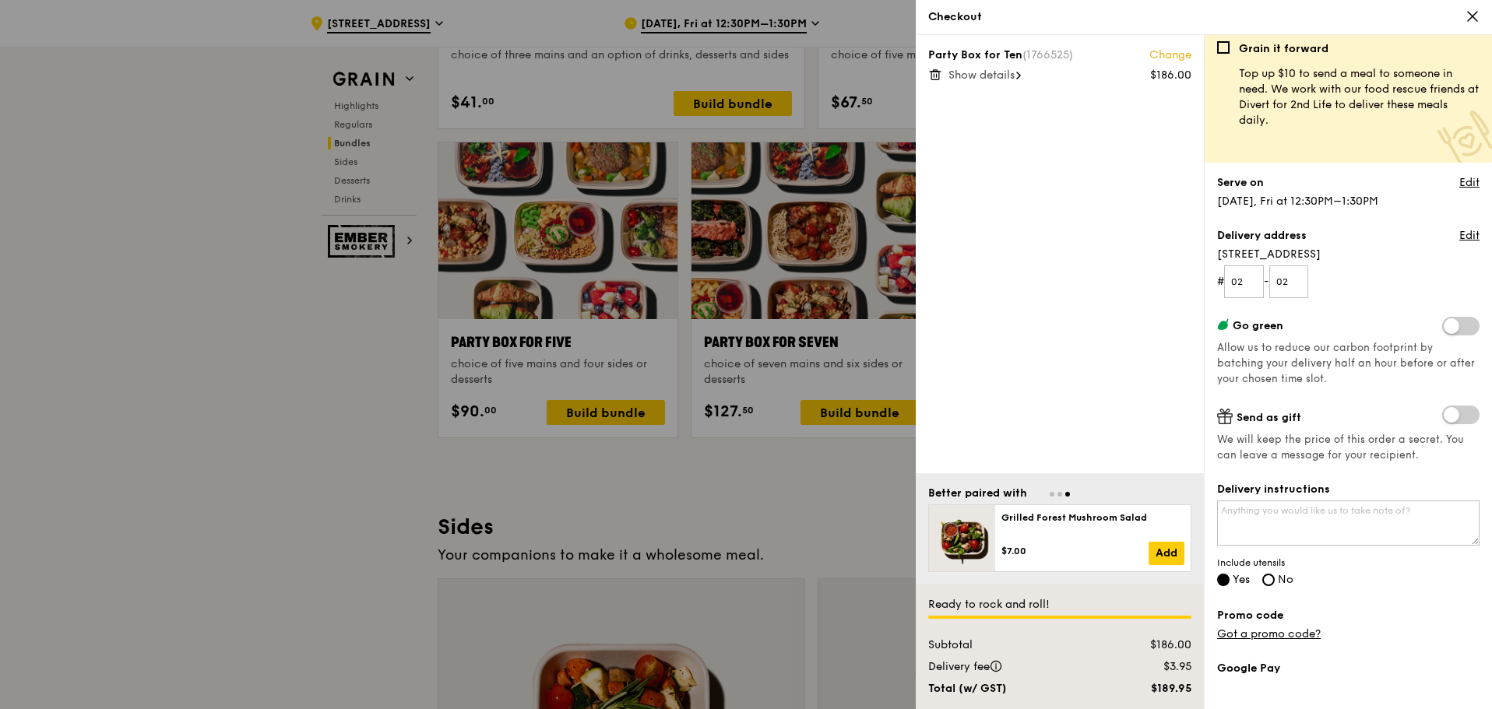
scroll to position [0, 0]
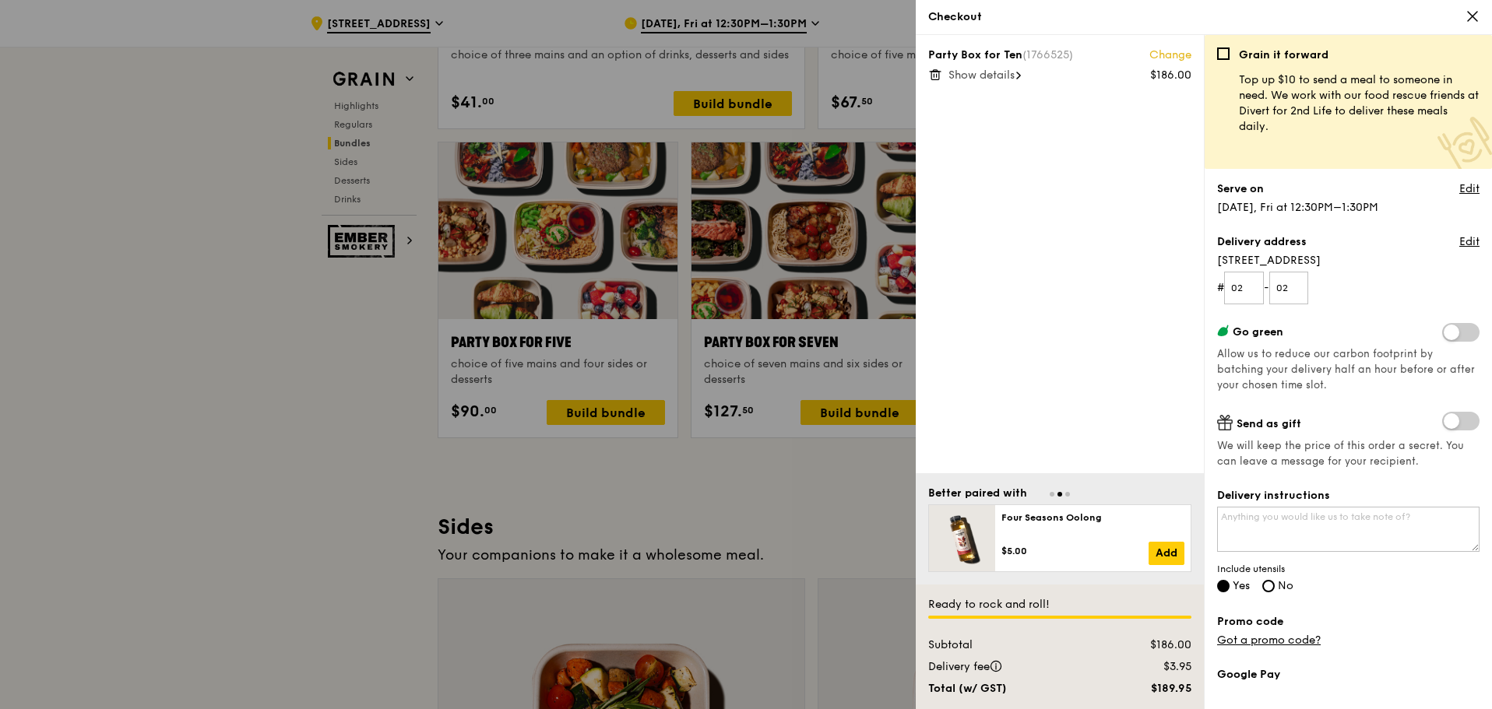
click at [1346, 91] on p "Top up $10 to send a meal to someone in need. We work with our food rescue frie…" at bounding box center [1359, 103] width 241 height 62
drag, startPoint x: 1155, startPoint y: 685, endPoint x: 1189, endPoint y: 685, distance: 34.3
click at [1189, 685] on div "$189.95" at bounding box center [1154, 689] width 94 height 16
copy div "189.95"
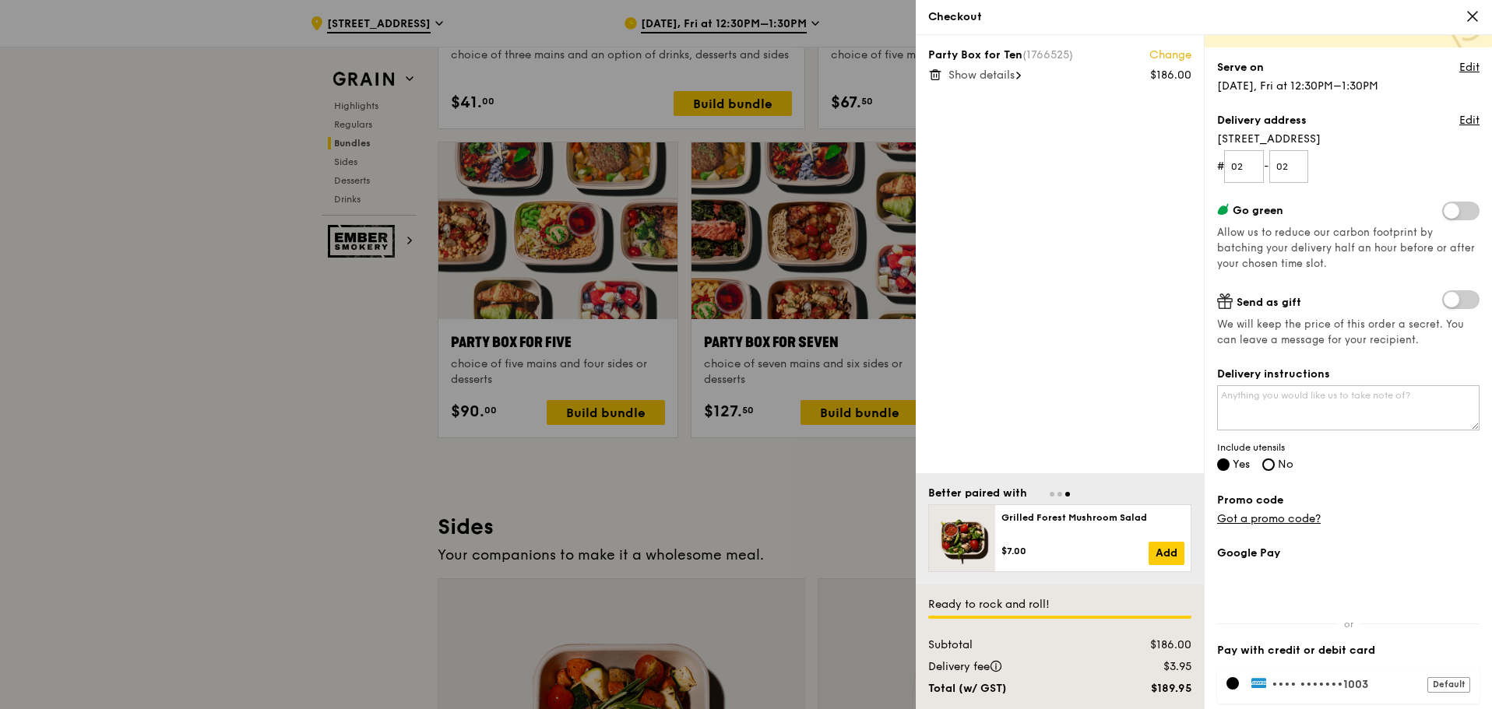
scroll to position [233, 0]
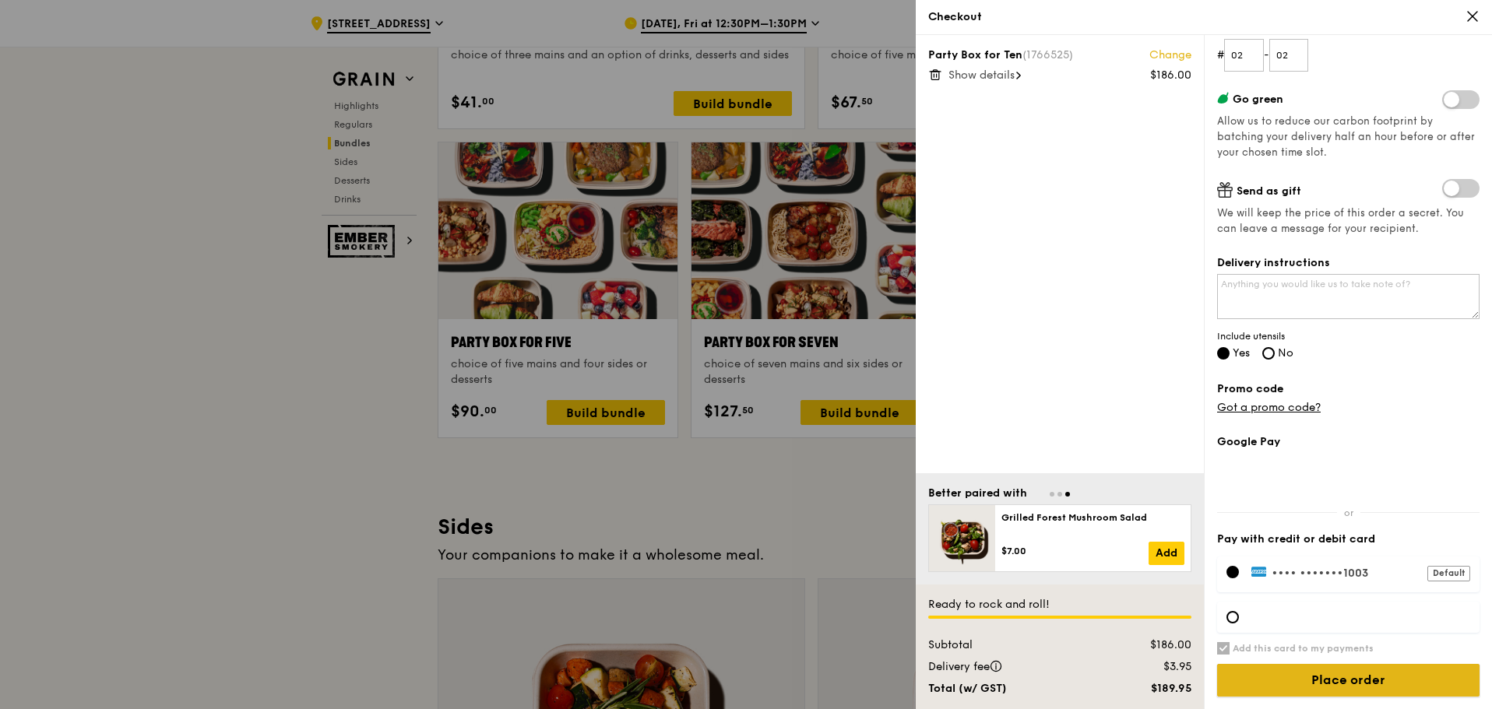
click at [1333, 685] on input "Place order" at bounding box center [1348, 680] width 262 height 33
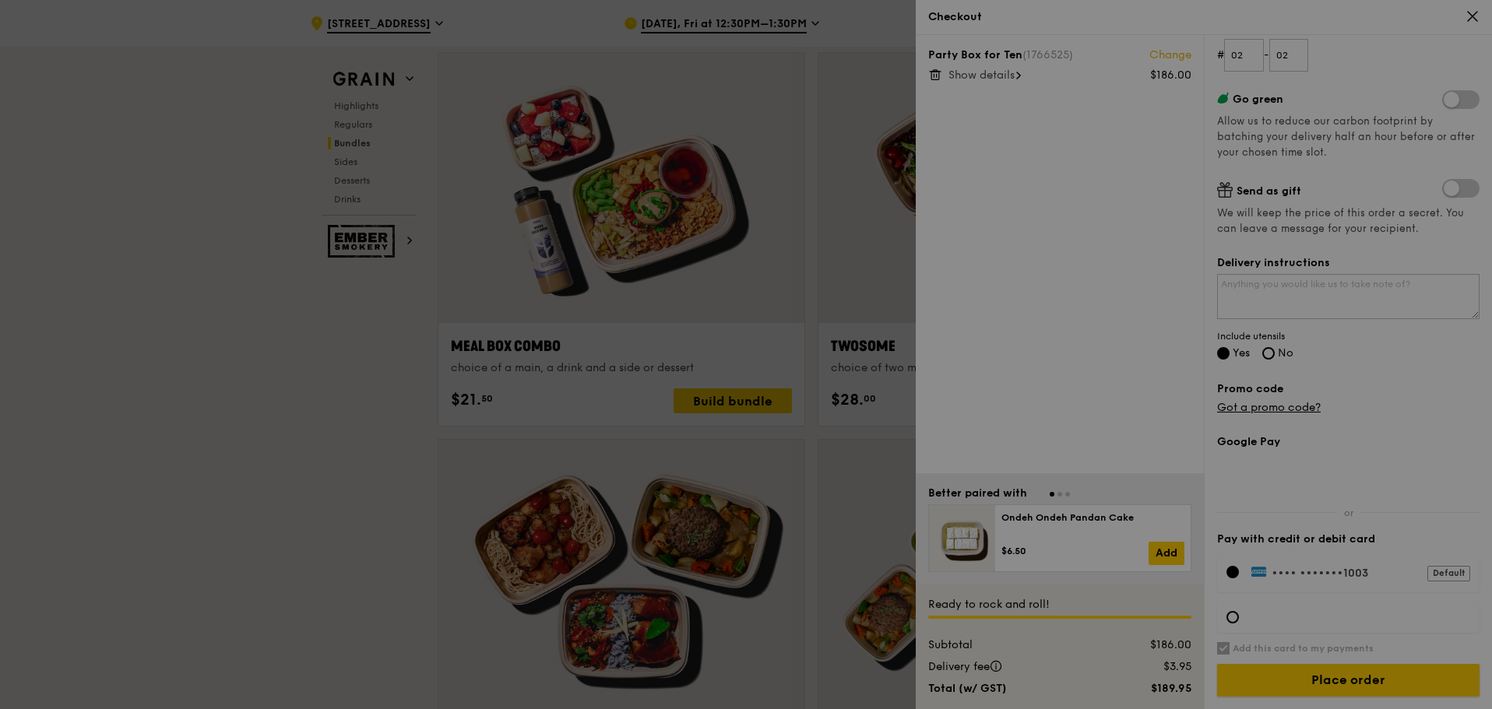
scroll to position [2174, 0]
